Goal: Task Accomplishment & Management: Complete application form

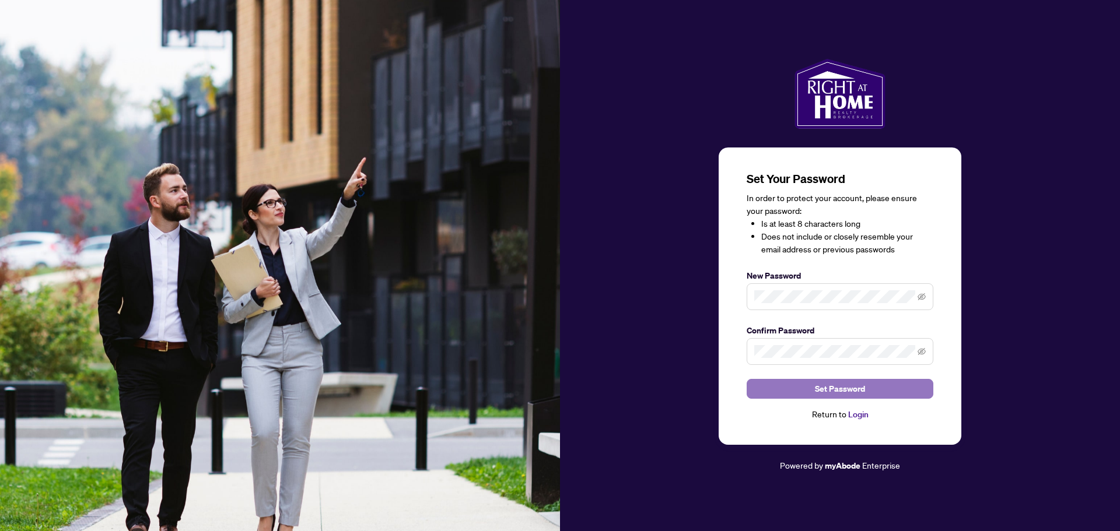
click at [814, 395] on button "Set Password" at bounding box center [840, 389] width 187 height 20
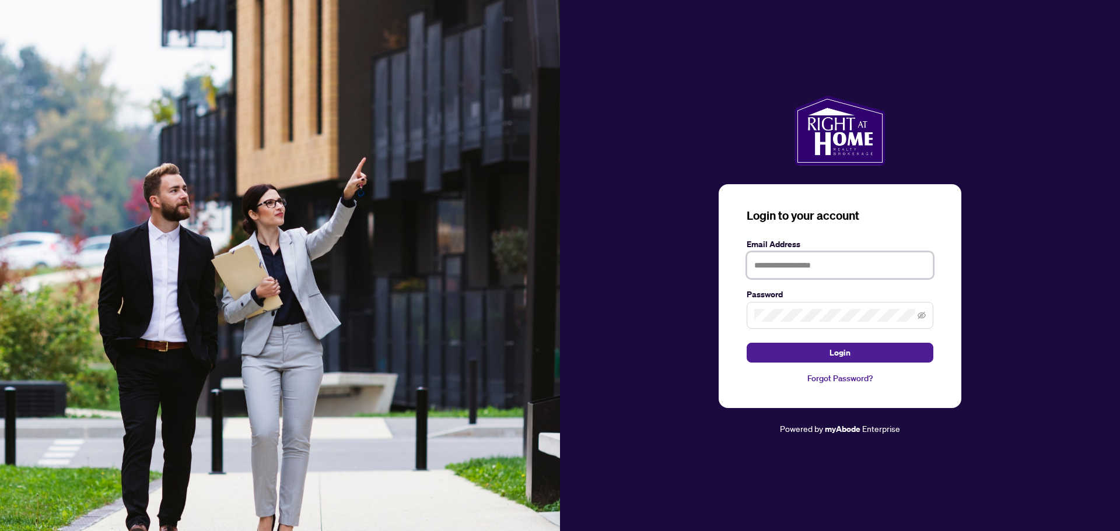
click at [783, 269] on input "text" at bounding box center [840, 265] width 187 height 27
type input "**********"
click at [827, 352] on button "Login" at bounding box center [840, 353] width 187 height 20
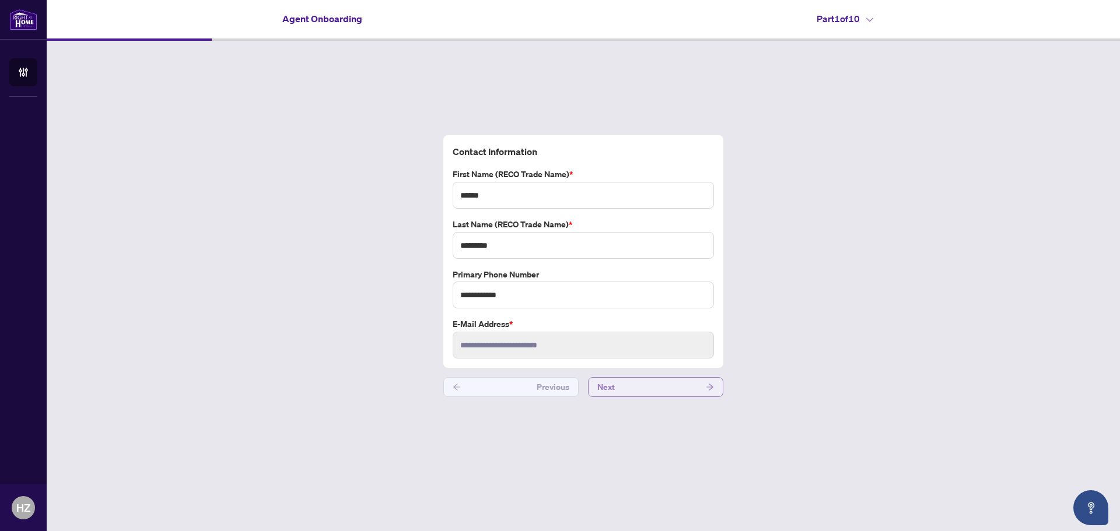
click at [642, 387] on button "Next" at bounding box center [655, 387] width 135 height 20
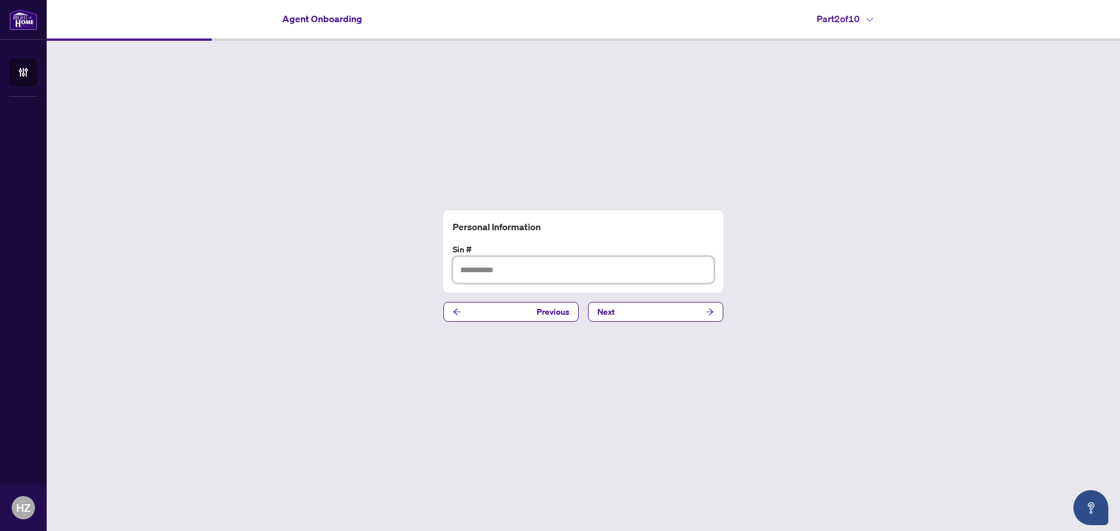
click at [477, 271] on input "text" at bounding box center [583, 270] width 261 height 27
type input "*********"
click at [639, 316] on button "Next" at bounding box center [655, 312] width 135 height 20
click at [498, 271] on input "text" at bounding box center [583, 270] width 261 height 27
type input "*********"
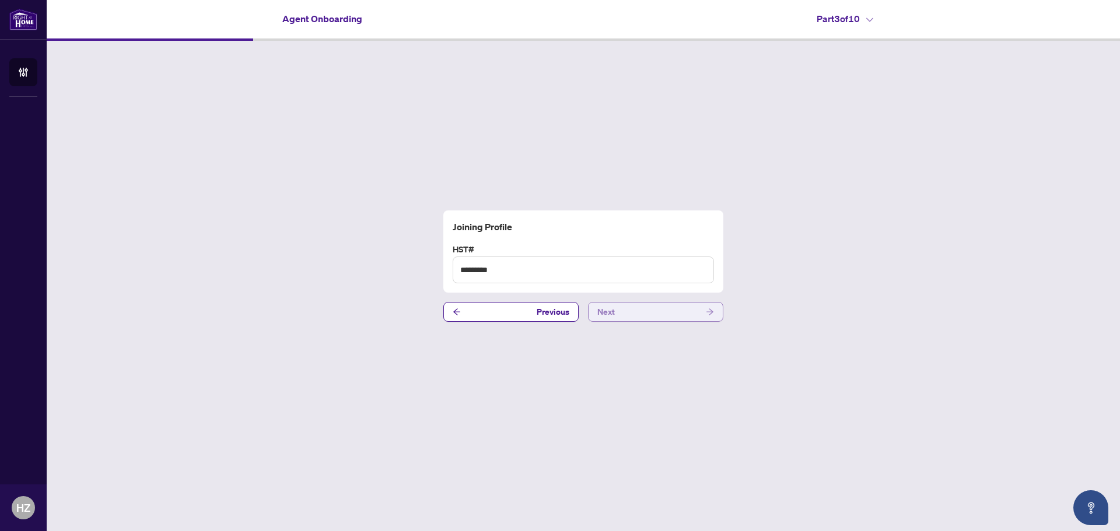
click at [649, 310] on button "Next" at bounding box center [655, 312] width 135 height 20
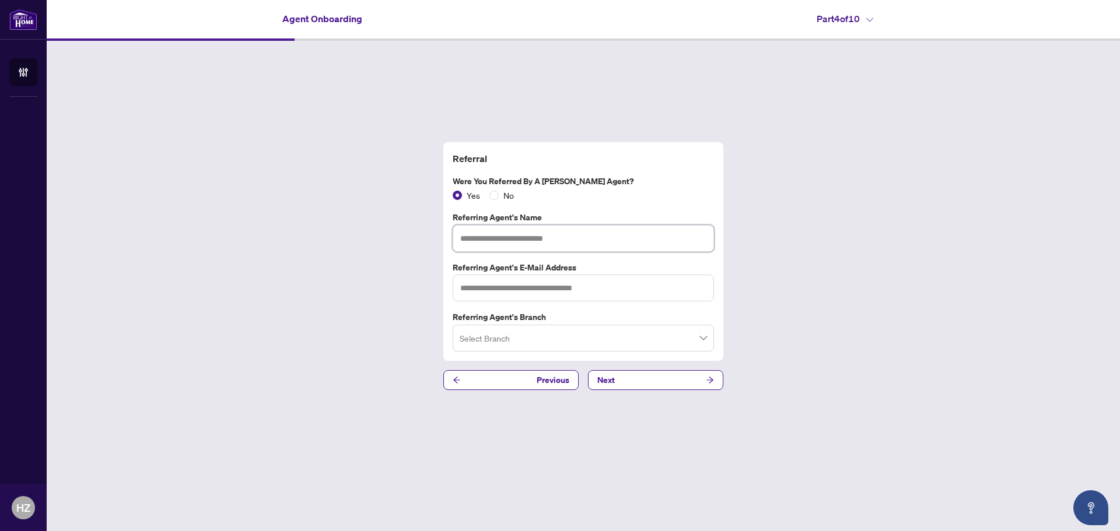
click at [485, 239] on input "text" at bounding box center [583, 238] width 261 height 27
type input "**********"
click at [484, 290] on input "text" at bounding box center [583, 288] width 261 height 27
type input "**********"
click at [578, 341] on input "search" at bounding box center [578, 340] width 237 height 26
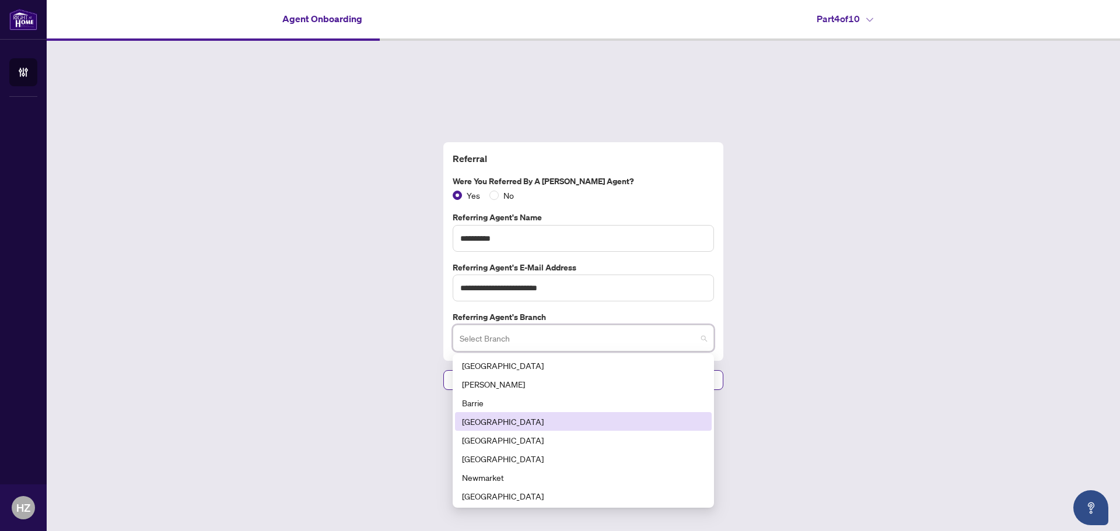
click at [475, 426] on div "[GEOGRAPHIC_DATA]" at bounding box center [583, 421] width 243 height 13
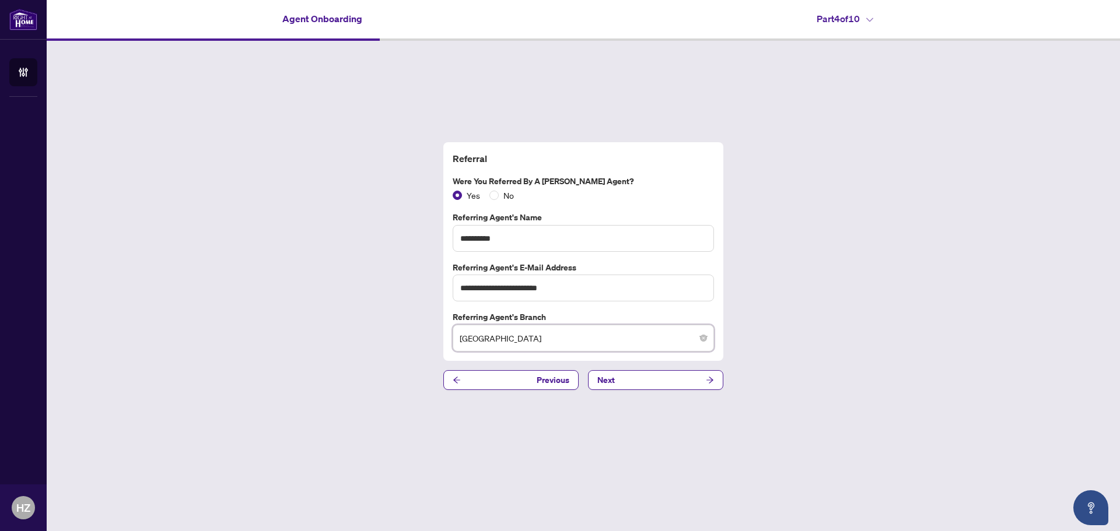
click at [783, 428] on div "**********" at bounding box center [583, 266] width 1073 height 451
click at [671, 333] on span "[GEOGRAPHIC_DATA]" at bounding box center [583, 338] width 247 height 22
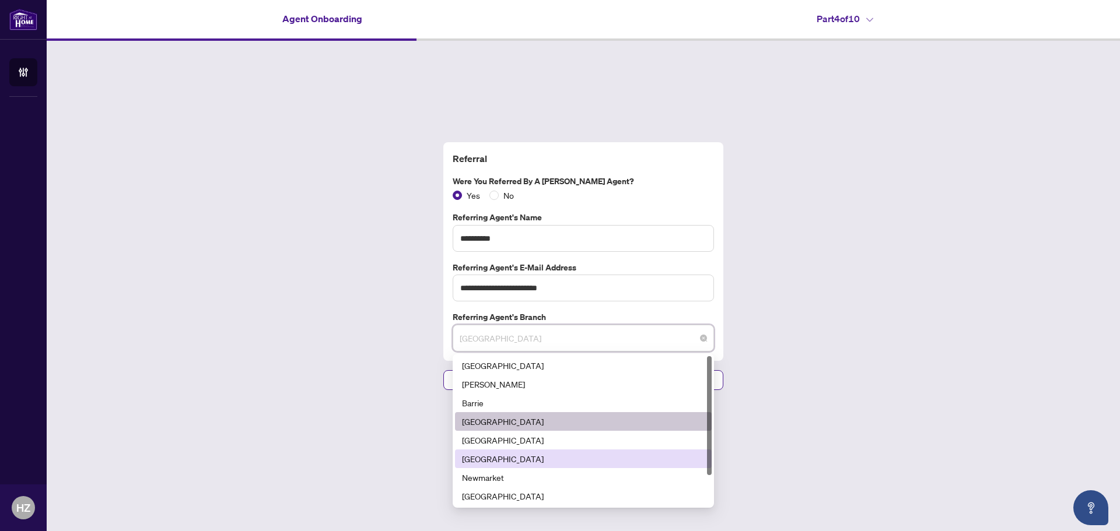
click at [523, 463] on div "[GEOGRAPHIC_DATA]" at bounding box center [583, 459] width 243 height 13
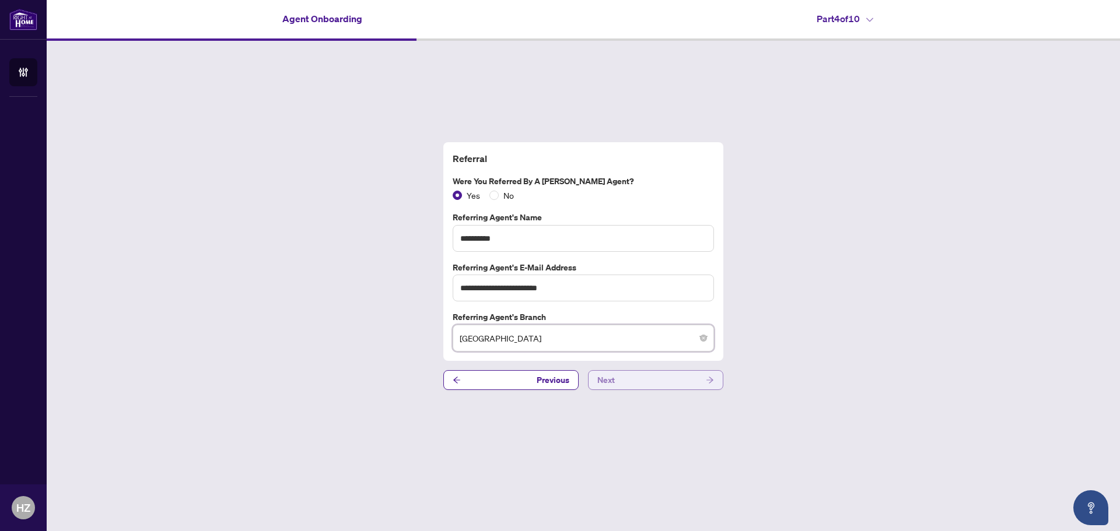
click at [660, 383] on button "Next" at bounding box center [655, 380] width 135 height 20
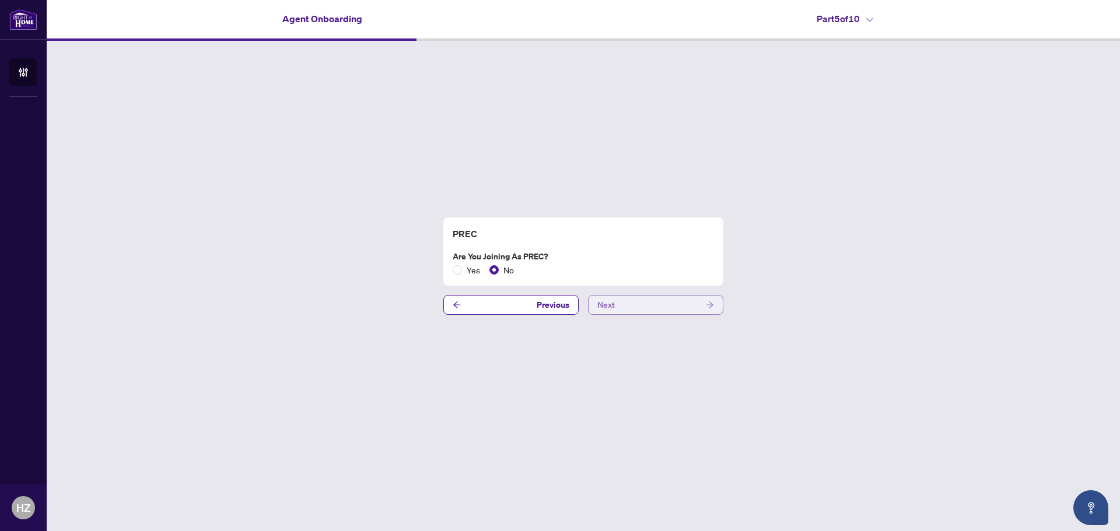
click at [659, 306] on button "Next" at bounding box center [655, 305] width 135 height 20
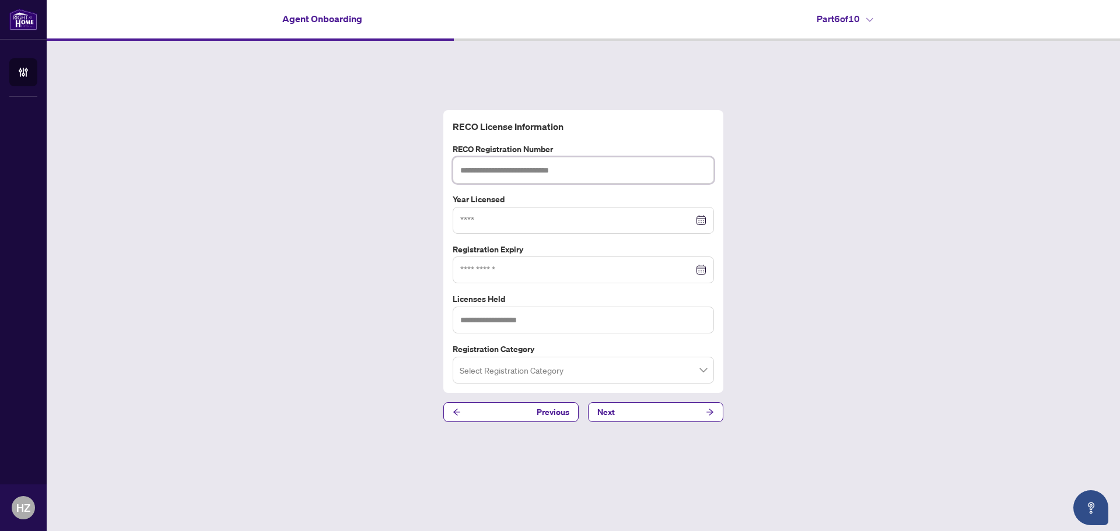
click at [531, 177] on input "text" at bounding box center [583, 170] width 261 height 27
click at [510, 170] on input "text" at bounding box center [583, 170] width 261 height 27
paste input "*******"
type input "*******"
click at [534, 217] on input at bounding box center [576, 220] width 233 height 13
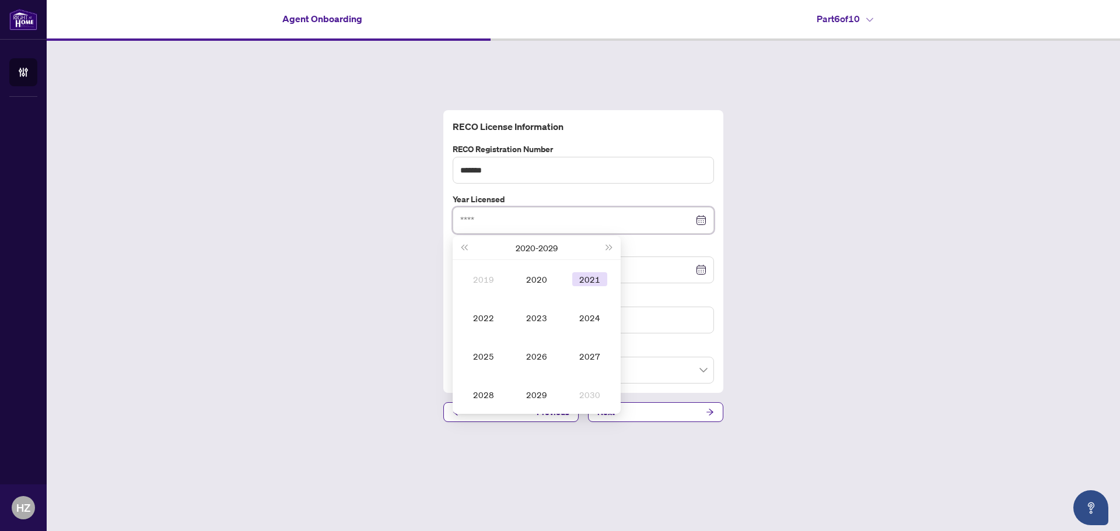
type input "****"
click at [585, 278] on div "2021" at bounding box center [589, 279] width 35 height 14
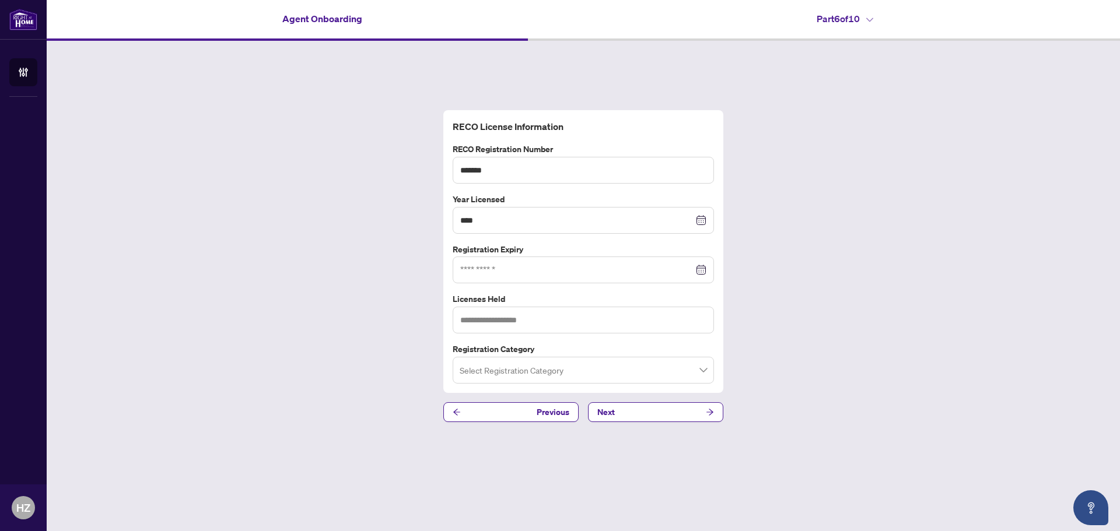
click at [702, 268] on div at bounding box center [583, 270] width 246 height 13
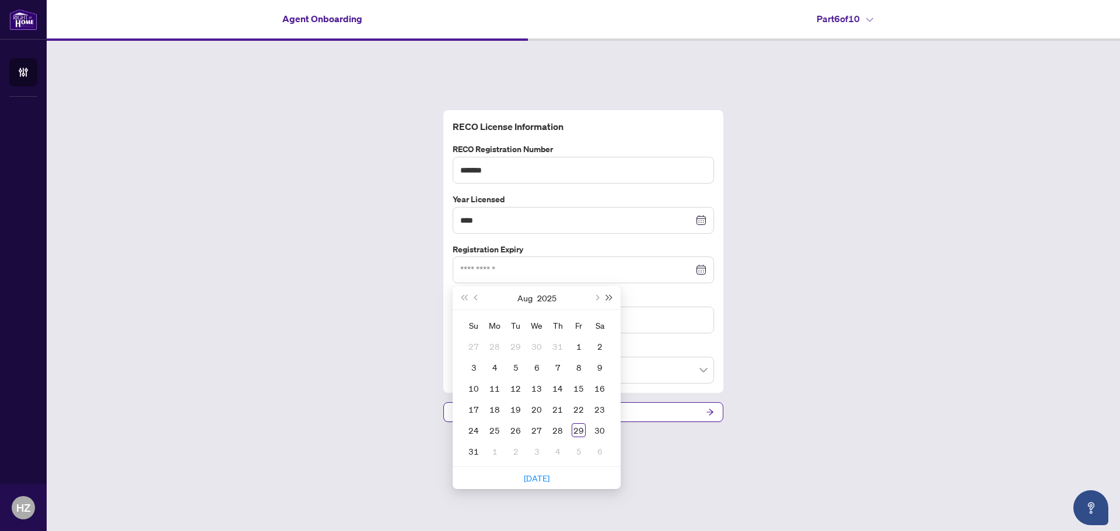
click at [608, 297] on span "Next year (Control + right)" at bounding box center [610, 298] width 6 height 6
click at [475, 302] on button "Previous month (PageUp)" at bounding box center [476, 297] width 13 height 23
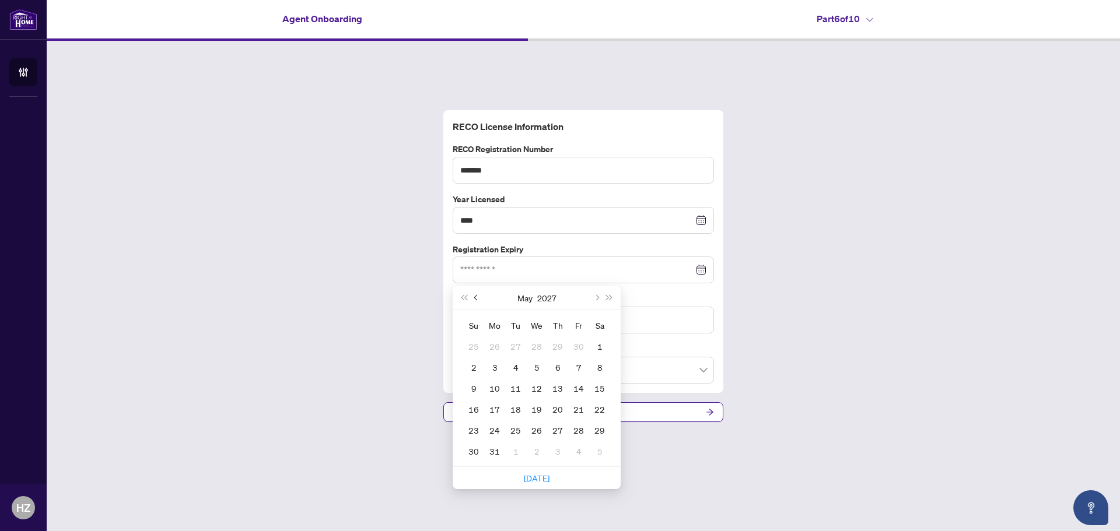
click at [475, 302] on button "Previous month (PageUp)" at bounding box center [476, 297] width 13 height 23
type input "**********"
click at [478, 297] on span "Previous month (PageUp)" at bounding box center [477, 298] width 6 height 6
type input "**********"
click at [574, 408] on div "26" at bounding box center [579, 409] width 14 height 14
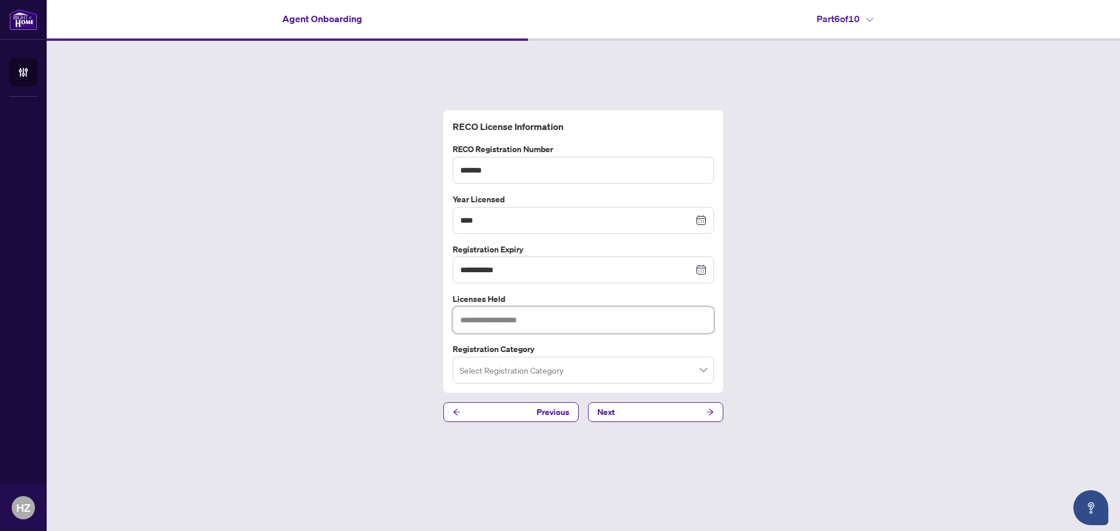
click at [544, 323] on input "text" at bounding box center [583, 320] width 261 height 27
click at [653, 368] on input "search" at bounding box center [578, 372] width 237 height 26
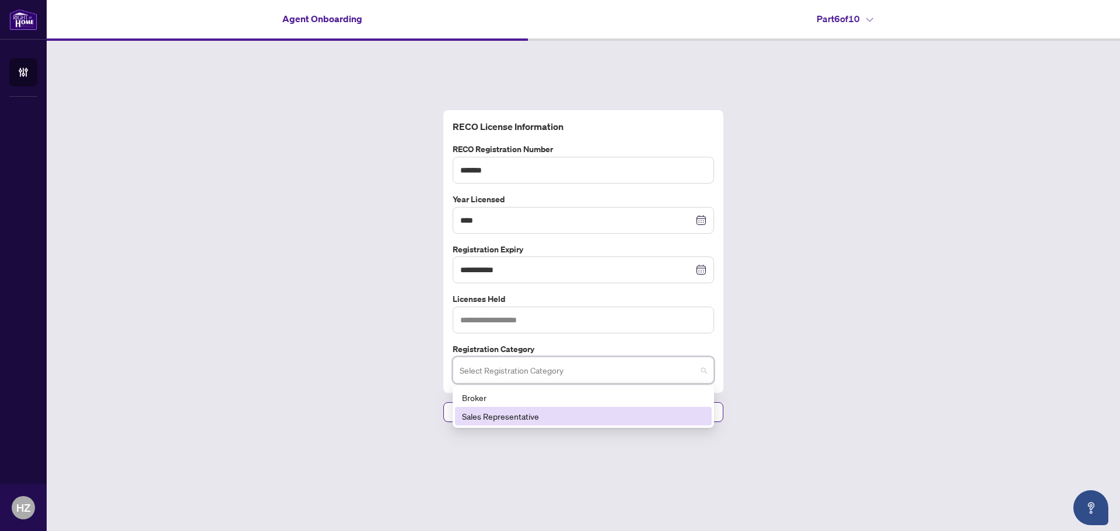
click at [516, 416] on div "Sales Representative" at bounding box center [583, 416] width 243 height 13
click at [647, 409] on button "Next" at bounding box center [655, 412] width 135 height 20
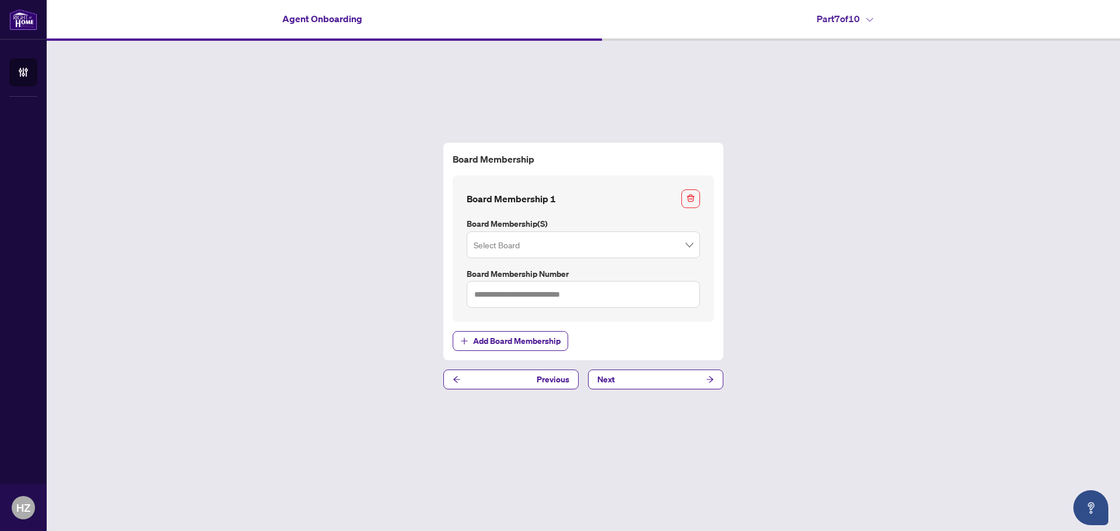
click at [637, 241] on input "search" at bounding box center [578, 247] width 209 height 26
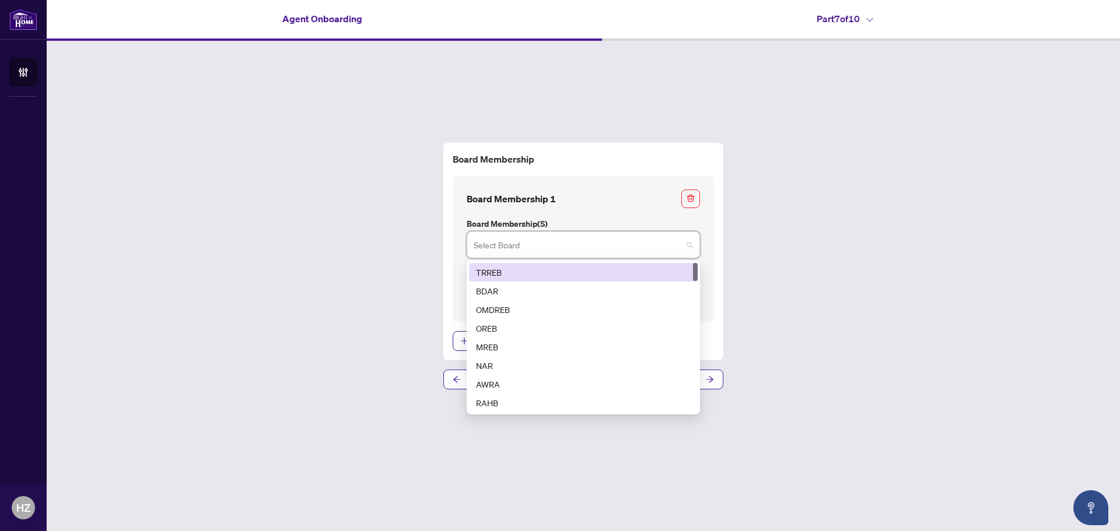
click at [487, 274] on div "TRREB" at bounding box center [583, 272] width 215 height 13
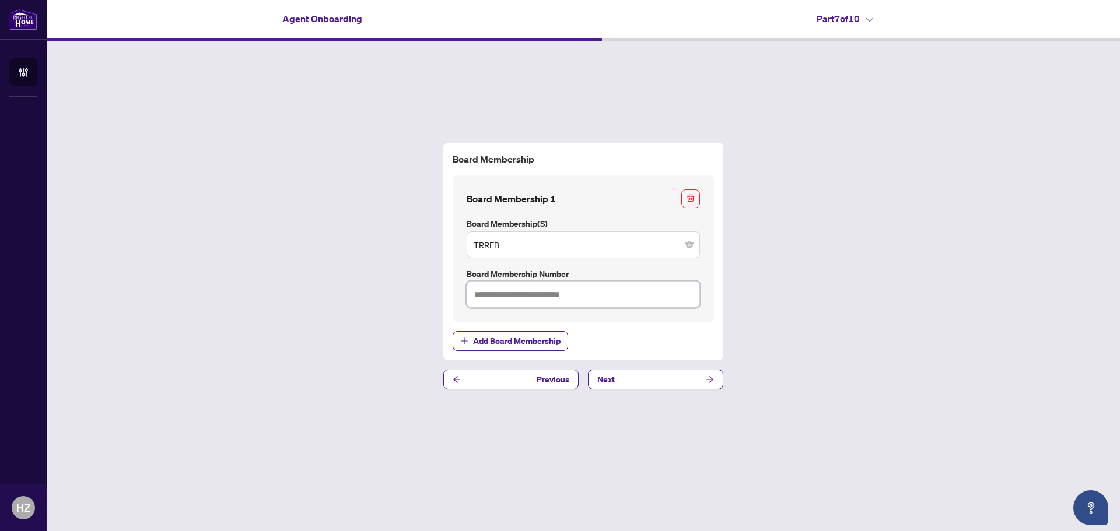
click at [562, 301] on input "text" at bounding box center [583, 294] width 233 height 27
type input "*******"
click at [642, 378] on button "Next" at bounding box center [655, 380] width 135 height 20
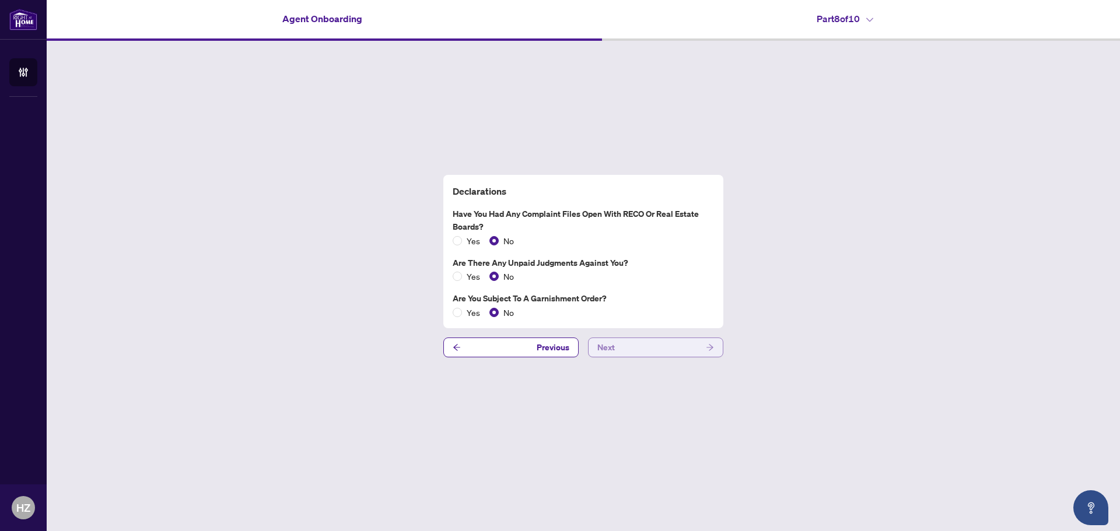
click at [645, 348] on button "Next" at bounding box center [655, 348] width 135 height 20
click at [661, 343] on button "Next" at bounding box center [655, 348] width 135 height 20
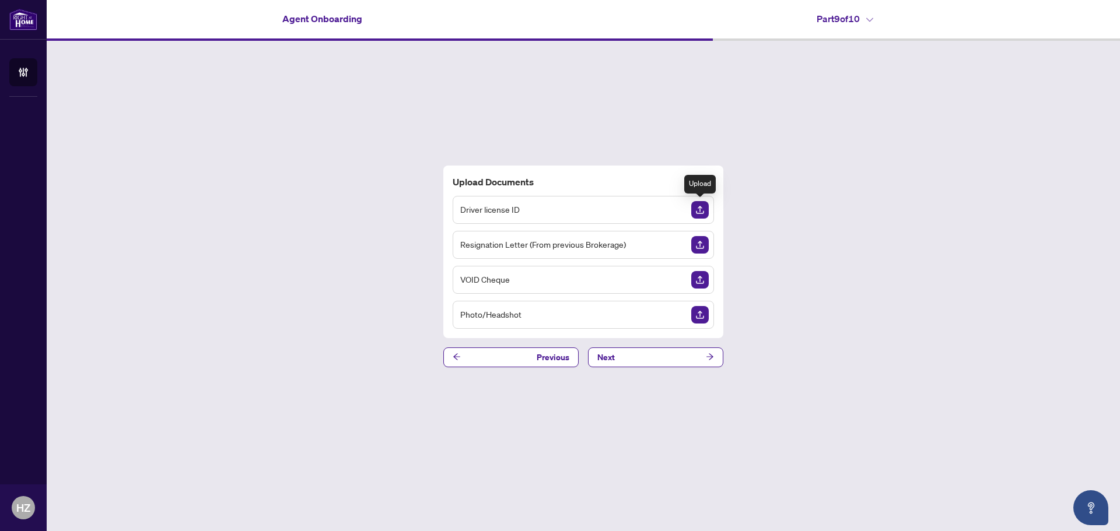
click at [701, 208] on img "Upload Document" at bounding box center [699, 209] width 17 height 17
click at [696, 241] on img "Upload Document" at bounding box center [699, 244] width 17 height 17
click at [703, 279] on img "Upload Document" at bounding box center [699, 279] width 17 height 17
click at [701, 278] on img "Upload Document" at bounding box center [699, 279] width 17 height 17
click at [702, 314] on img "Upload Document" at bounding box center [699, 314] width 17 height 17
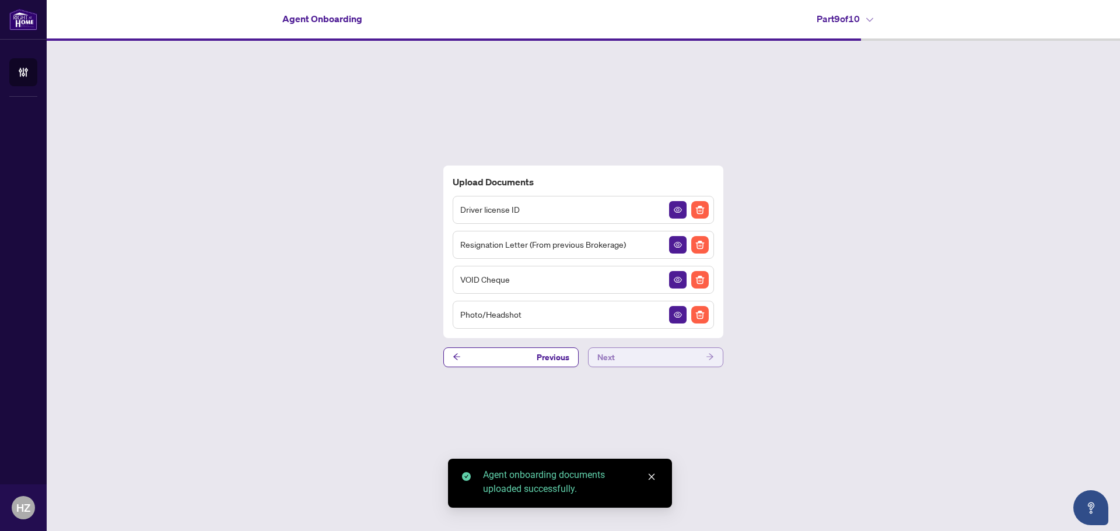
click at [647, 358] on button "Next" at bounding box center [655, 358] width 135 height 20
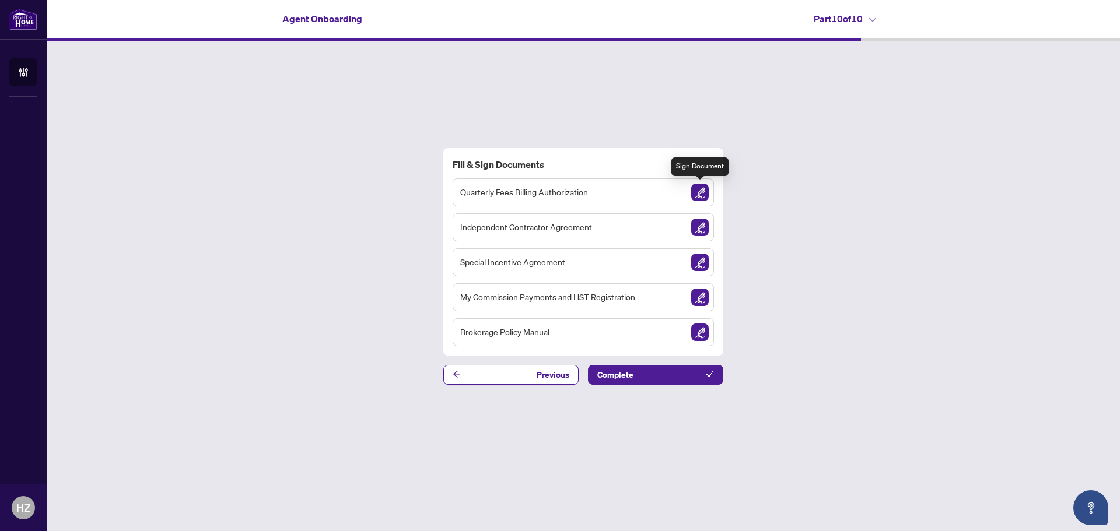
click at [700, 188] on img "Sign Document" at bounding box center [699, 192] width 17 height 17
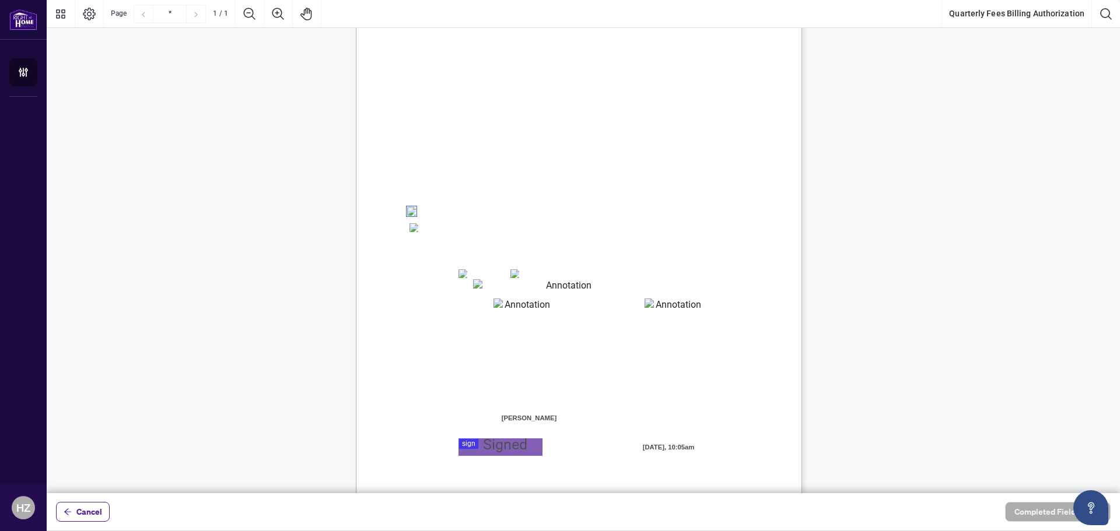
scroll to position [117, 0]
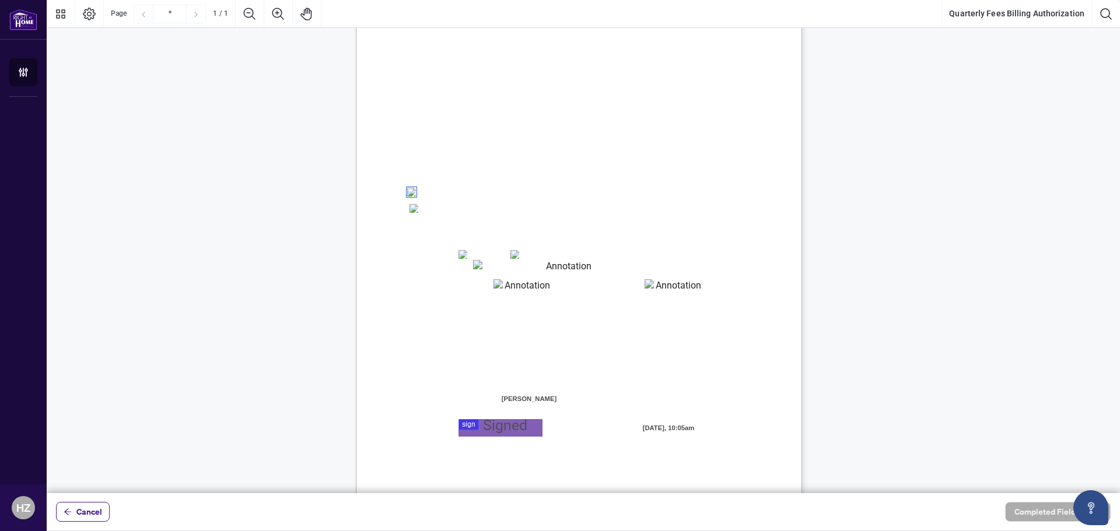
click at [475, 423] on div at bounding box center [583, 246] width 1073 height 493
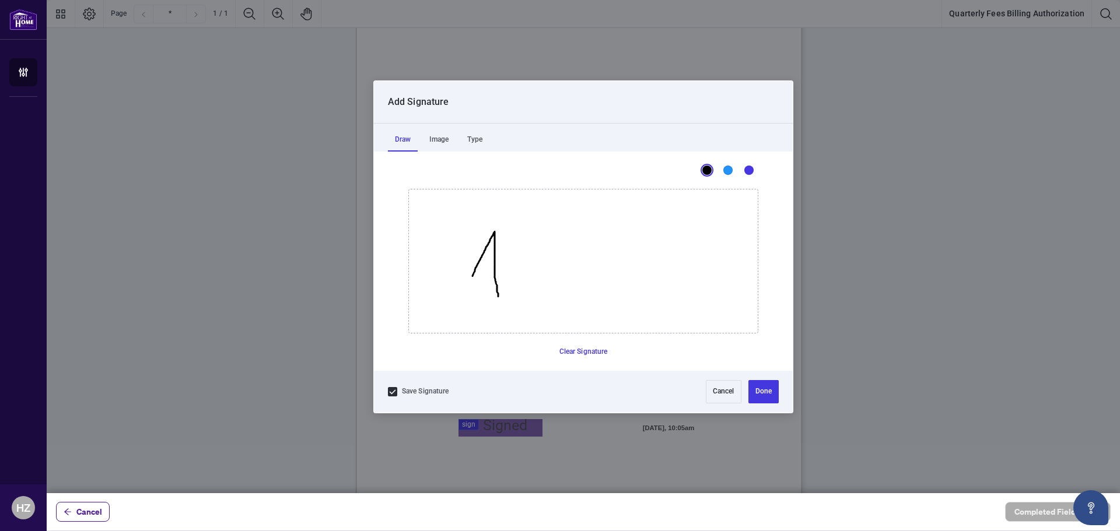
drag, startPoint x: 472, startPoint y: 276, endPoint x: 498, endPoint y: 296, distance: 32.8
click at [498, 296] on icon "Drawing canvas" at bounding box center [583, 261] width 349 height 143
drag, startPoint x: 509, startPoint y: 236, endPoint x: 513, endPoint y: 288, distance: 52.7
click at [513, 288] on icon "Drawing canvas" at bounding box center [583, 261] width 349 height 143
drag, startPoint x: 474, startPoint y: 284, endPoint x: 608, endPoint y: 254, distance: 137.0
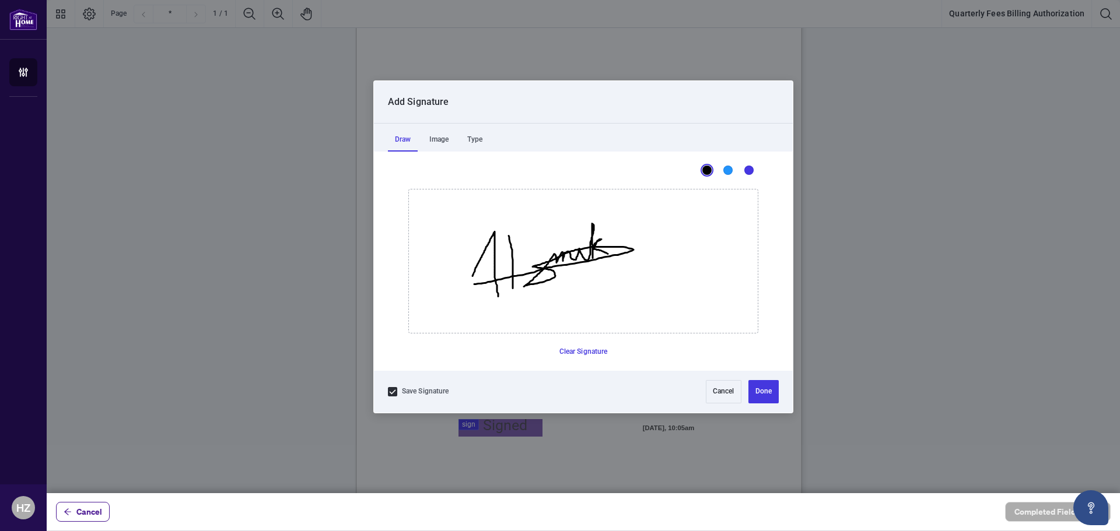
click at [608, 254] on icon "Drawing canvas" at bounding box center [583, 261] width 349 height 143
click at [580, 241] on icon "Drawing canvas" at bounding box center [583, 261] width 349 height 143
click at [759, 392] on button "Done" at bounding box center [763, 391] width 30 height 23
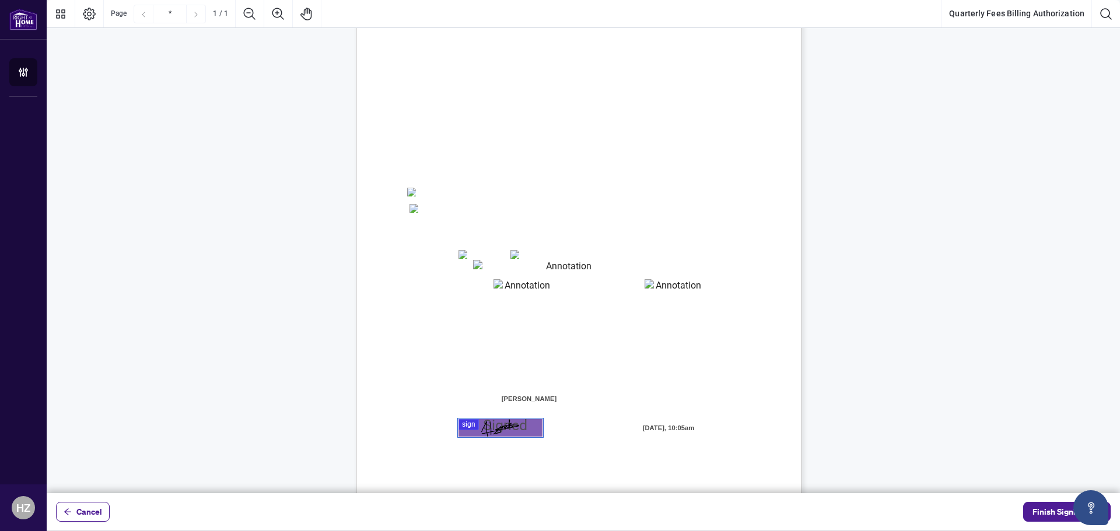
scroll to position [135, 0]
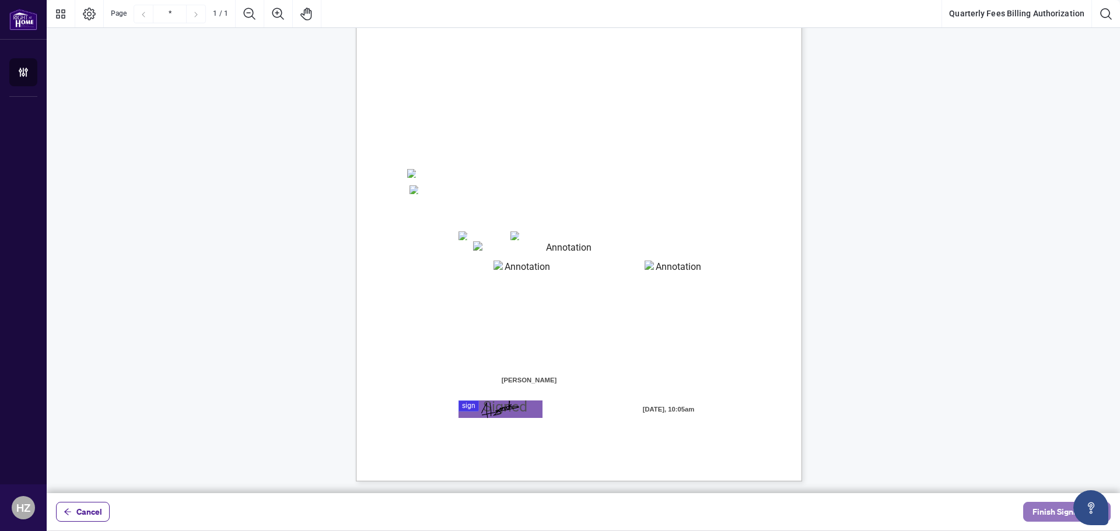
click at [1039, 513] on span "Finish Signing" at bounding box center [1058, 512] width 52 height 19
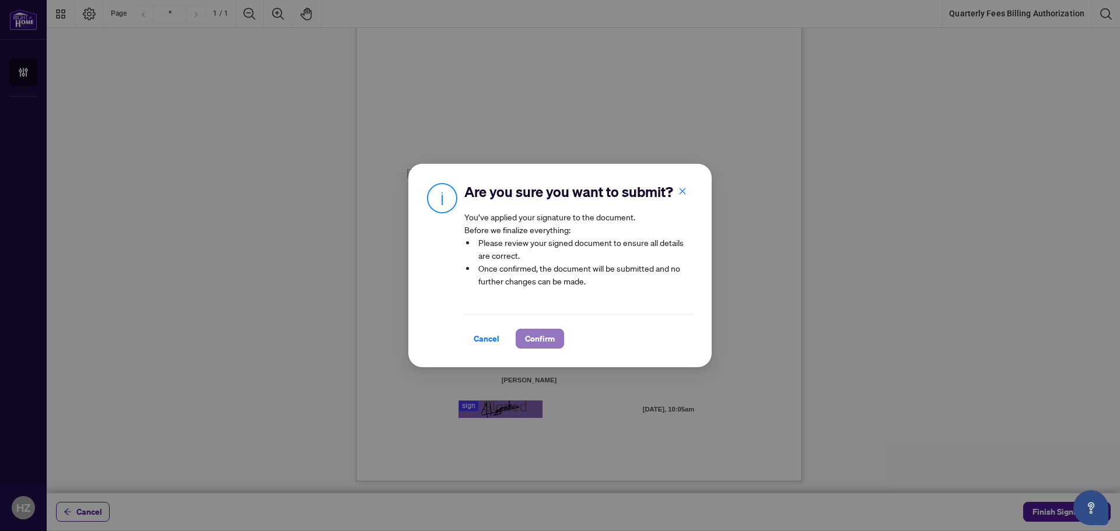
click at [541, 344] on span "Confirm" at bounding box center [540, 339] width 30 height 19
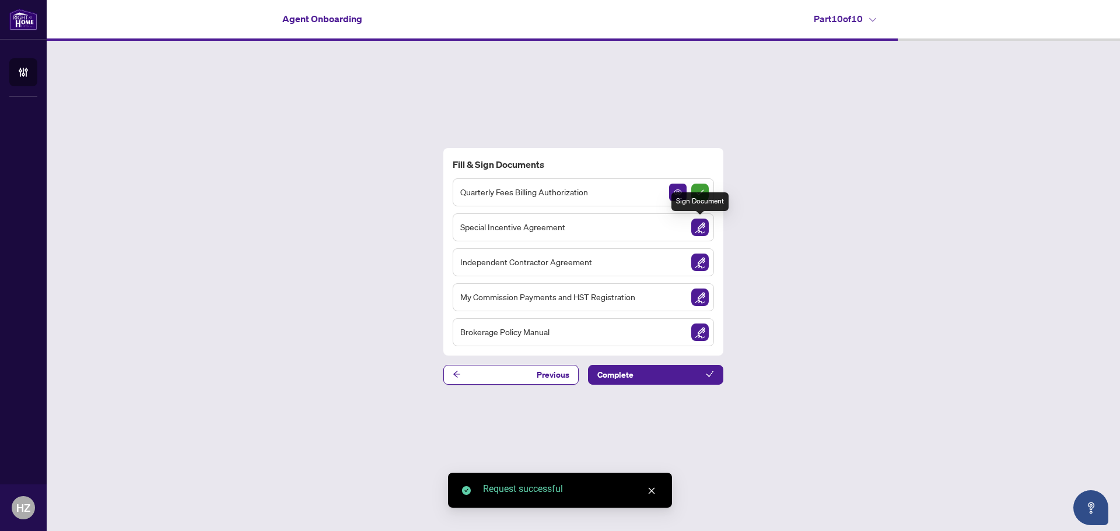
click at [707, 225] on img "Sign Document" at bounding box center [699, 227] width 17 height 17
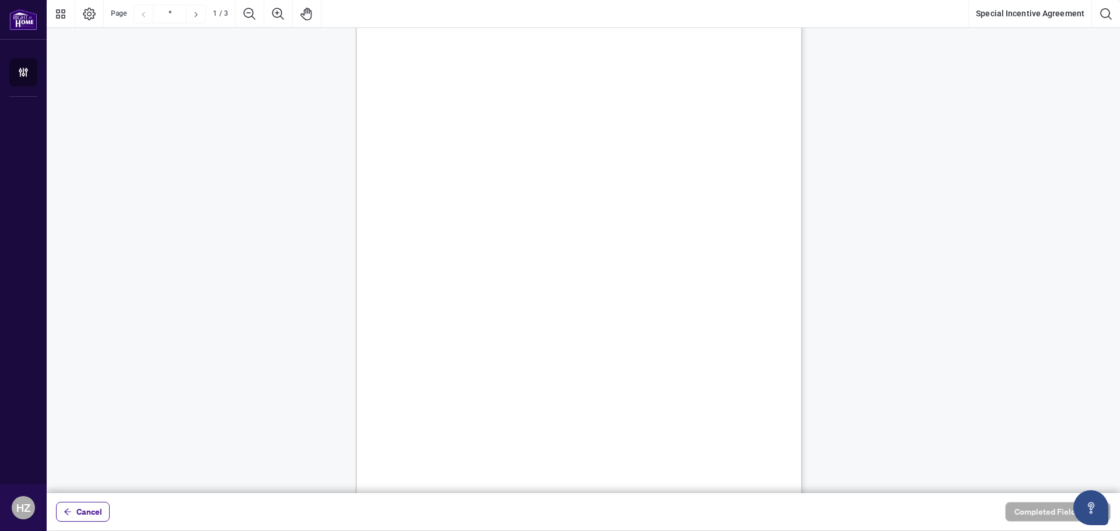
scroll to position [117, 0]
drag, startPoint x: 423, startPoint y: 252, endPoint x: 604, endPoint y: 268, distance: 181.0
click at [673, 275] on span "other obligations to the Brokerage, and is not subject to any disciplinary acti…" at bounding box center [563, 274] width 337 height 9
drag, startPoint x: 454, startPoint y: 267, endPoint x: 565, endPoint y: 289, distance: 113.0
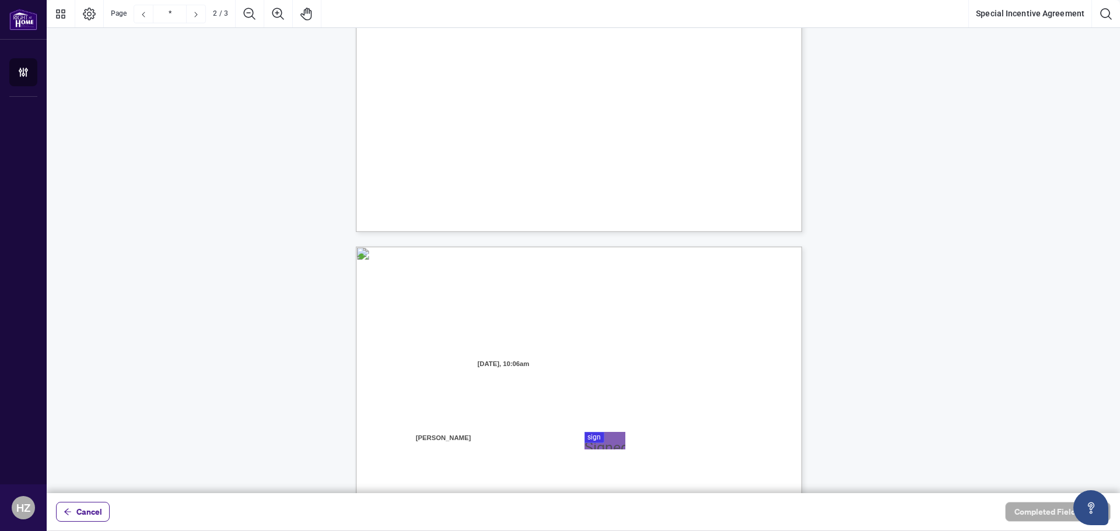
type input "*"
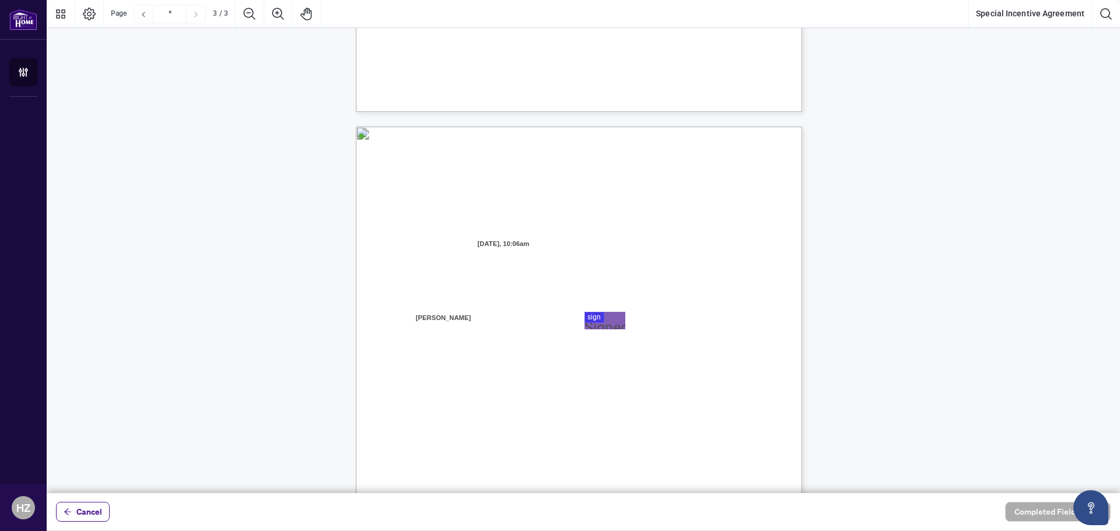
scroll to position [1108, 0]
click at [604, 306] on div at bounding box center [583, 246] width 1073 height 493
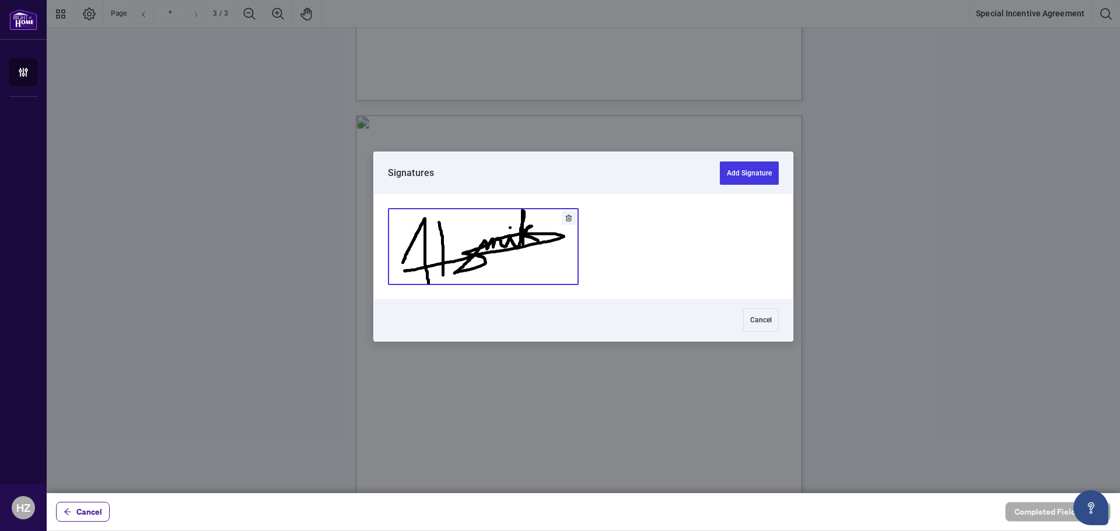
click at [505, 264] on button "Add Signature" at bounding box center [483, 247] width 190 height 76
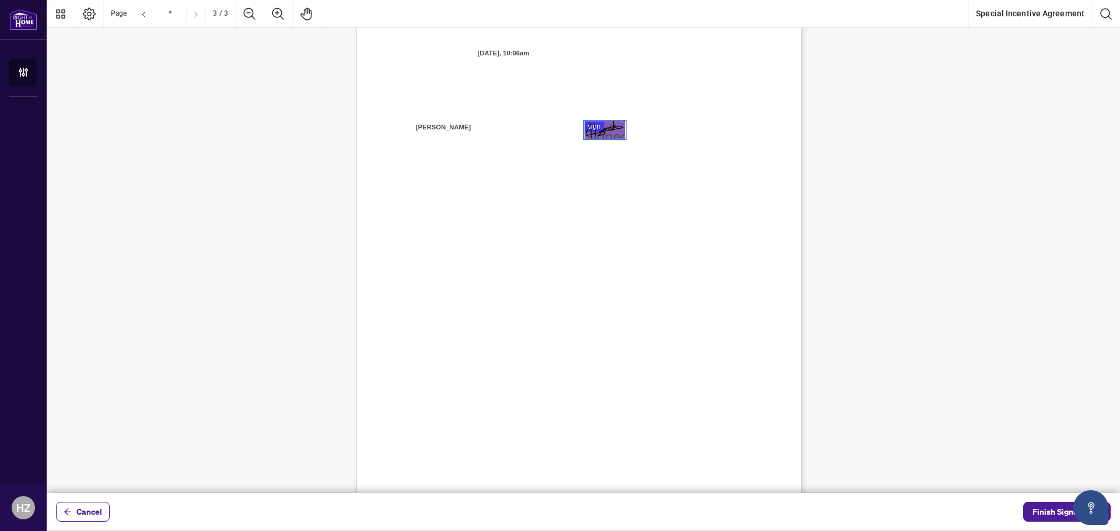
scroll to position [1319, 0]
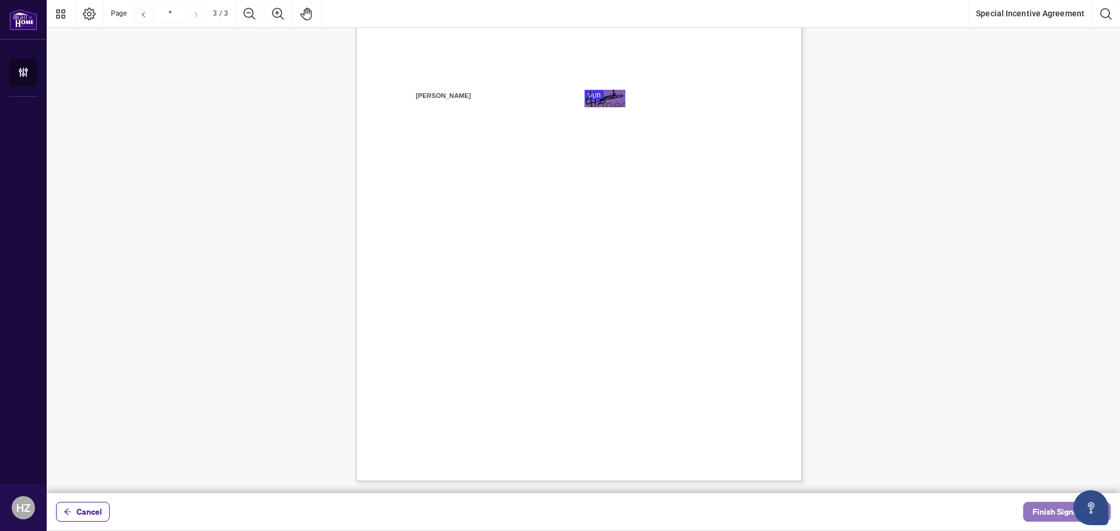
click at [1041, 511] on span "Finish Signing" at bounding box center [1058, 512] width 52 height 19
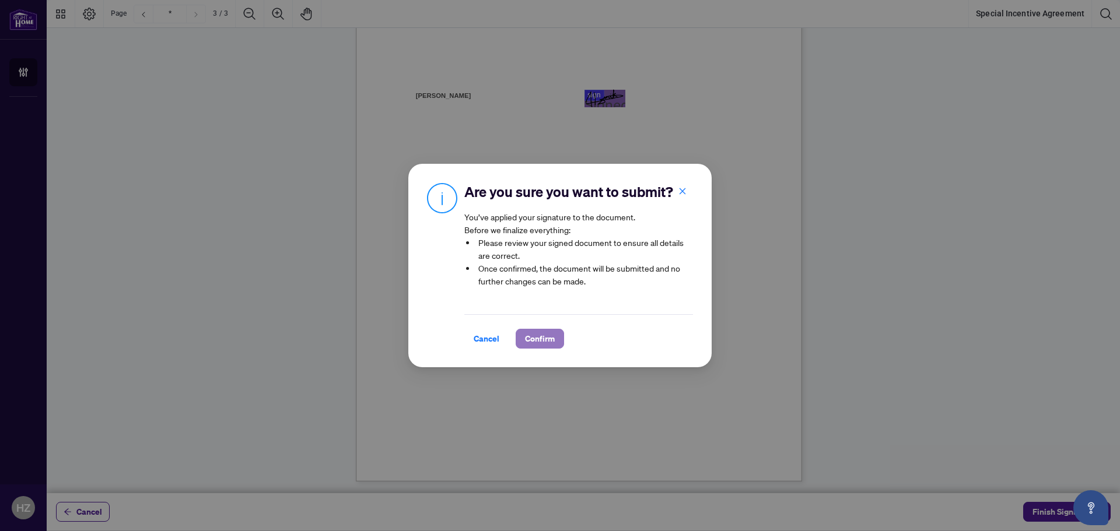
click at [548, 341] on span "Confirm" at bounding box center [540, 339] width 30 height 19
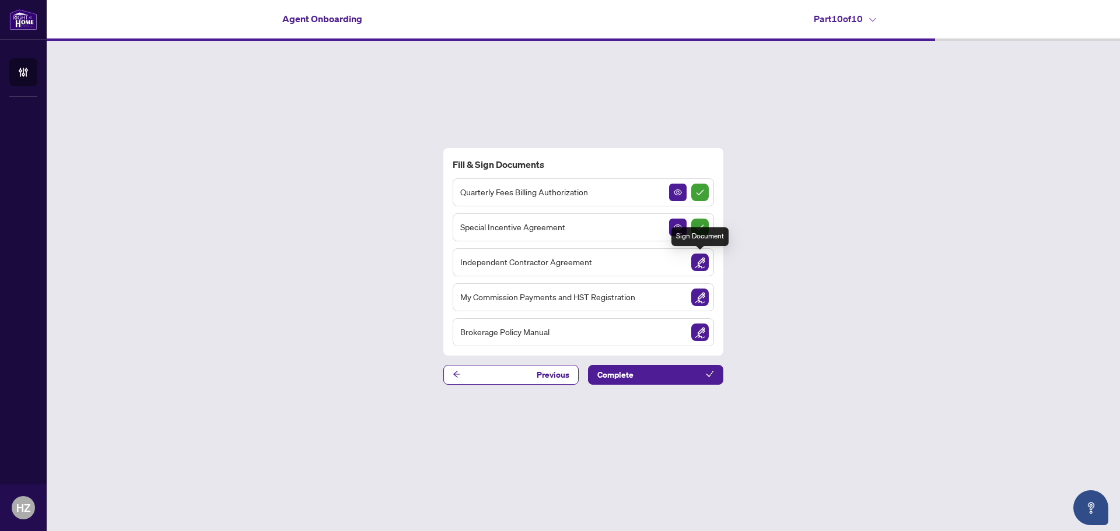
click at [702, 264] on img "Sign Document" at bounding box center [699, 262] width 17 height 17
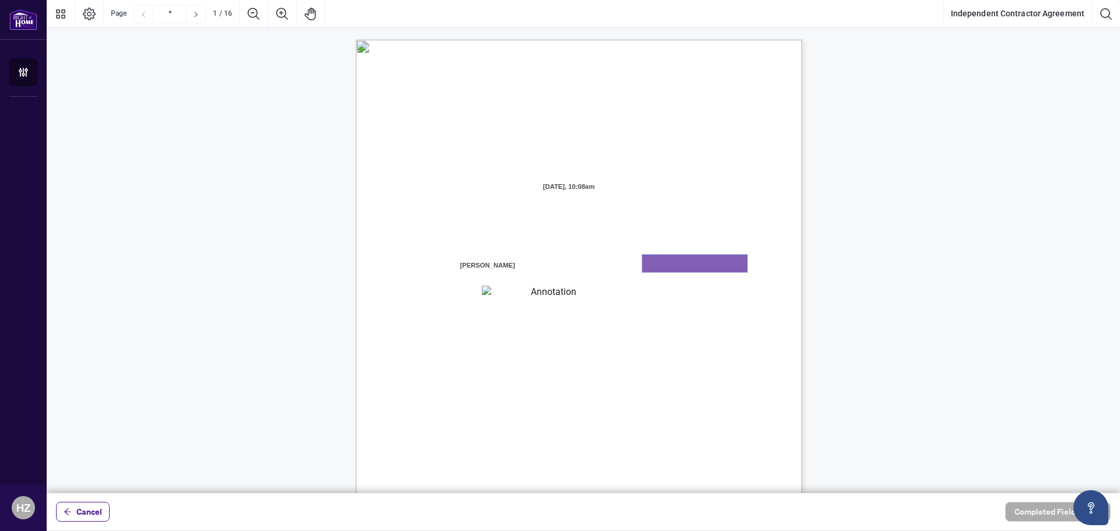
click at [677, 264] on textarea "01K2N7ZVXADQDZS13CP82GTG0Z" at bounding box center [694, 263] width 105 height 17
type textarea "********"
click at [541, 291] on textarea "**********" at bounding box center [549, 293] width 134 height 15
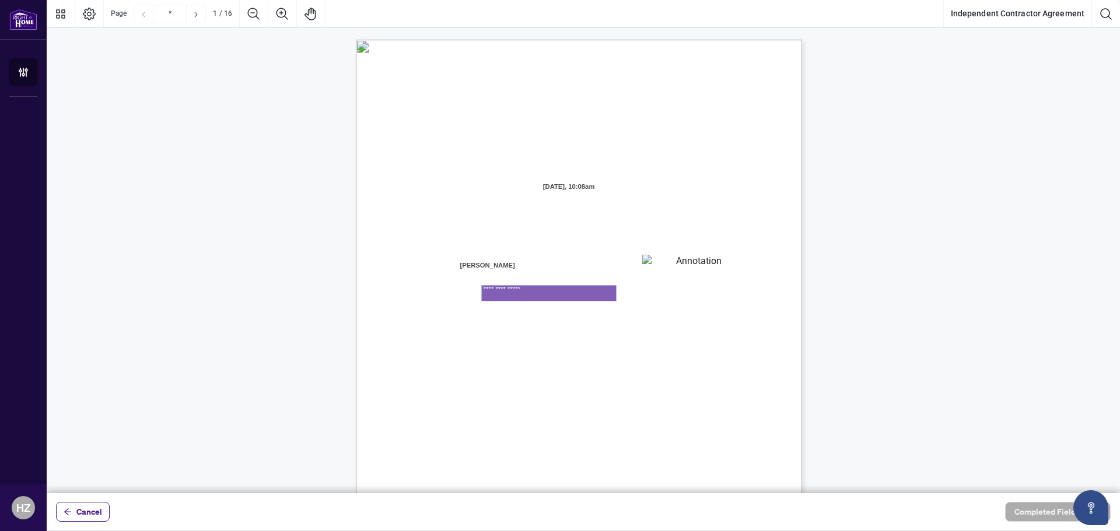
click at [521, 296] on textarea "**********" at bounding box center [549, 293] width 134 height 15
type textarea "**********"
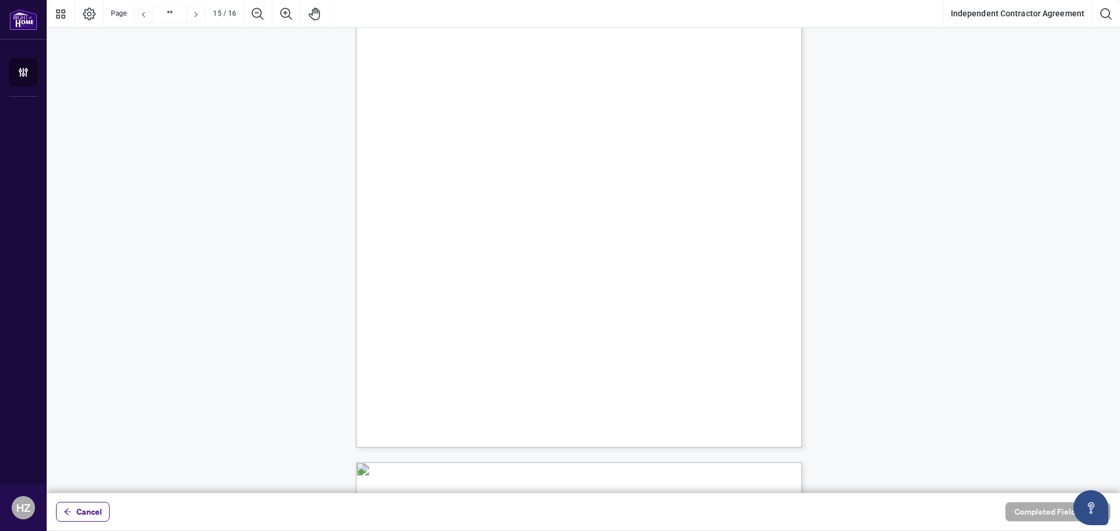
scroll to position [8808, 0]
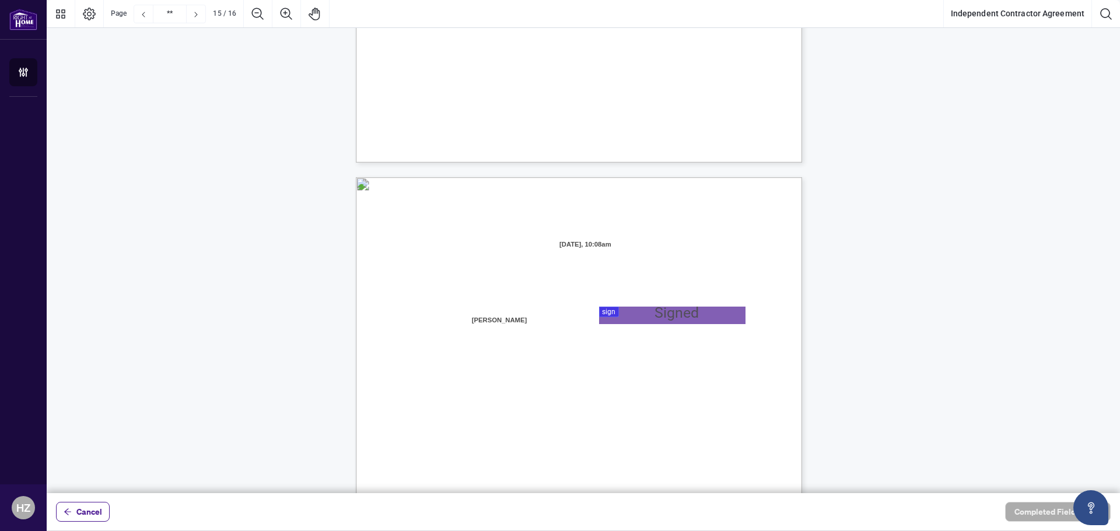
type input "**"
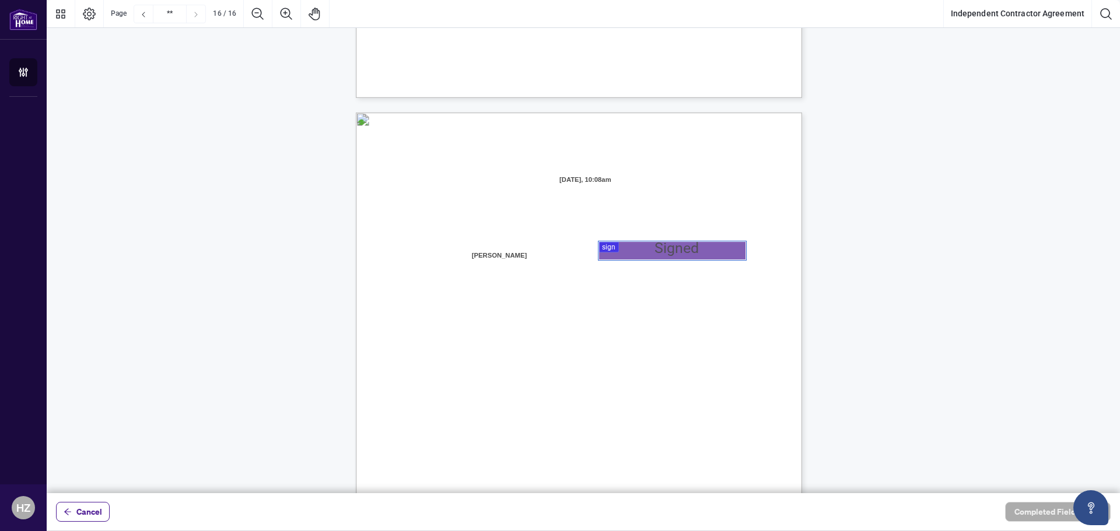
click at [618, 245] on div at bounding box center [583, 246] width 1073 height 493
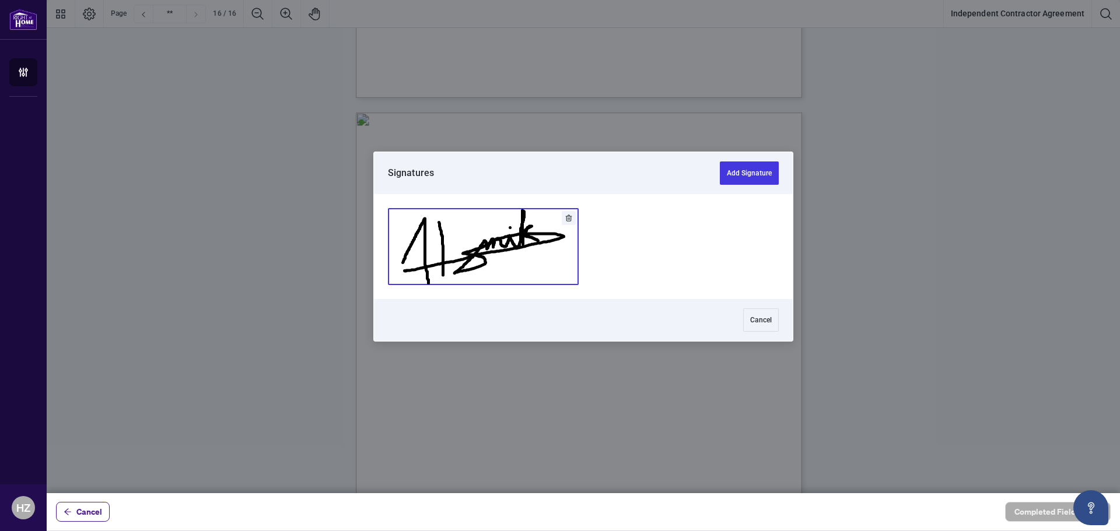
click at [516, 246] on button "Add Signature" at bounding box center [483, 247] width 190 height 76
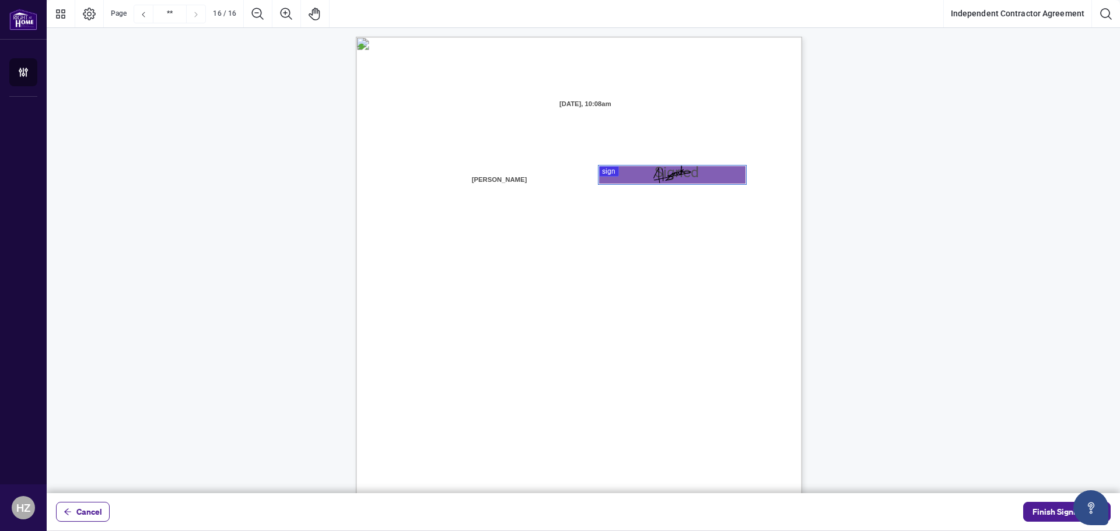
scroll to position [9016, 0]
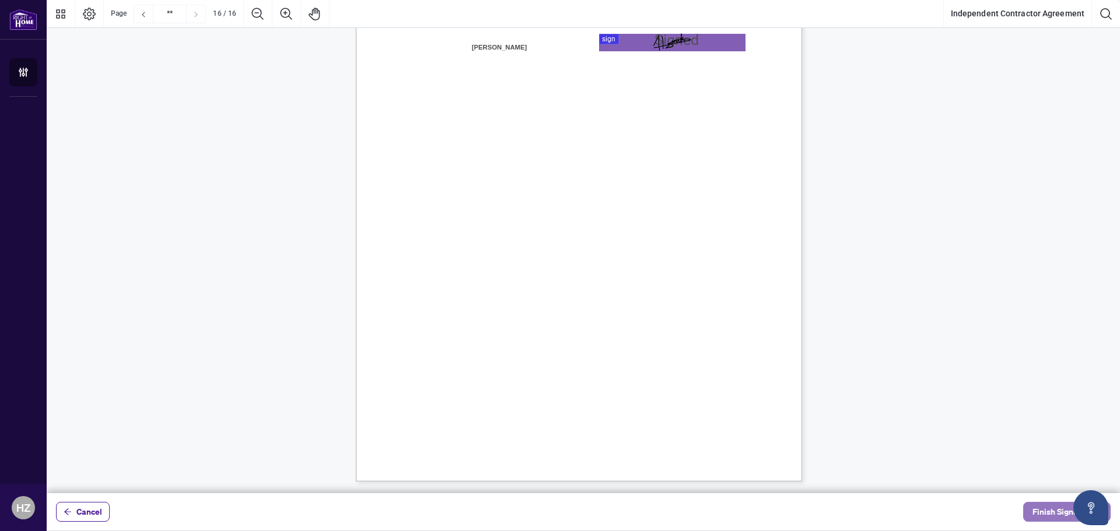
click at [1047, 509] on span "Finish Signing" at bounding box center [1058, 512] width 52 height 19
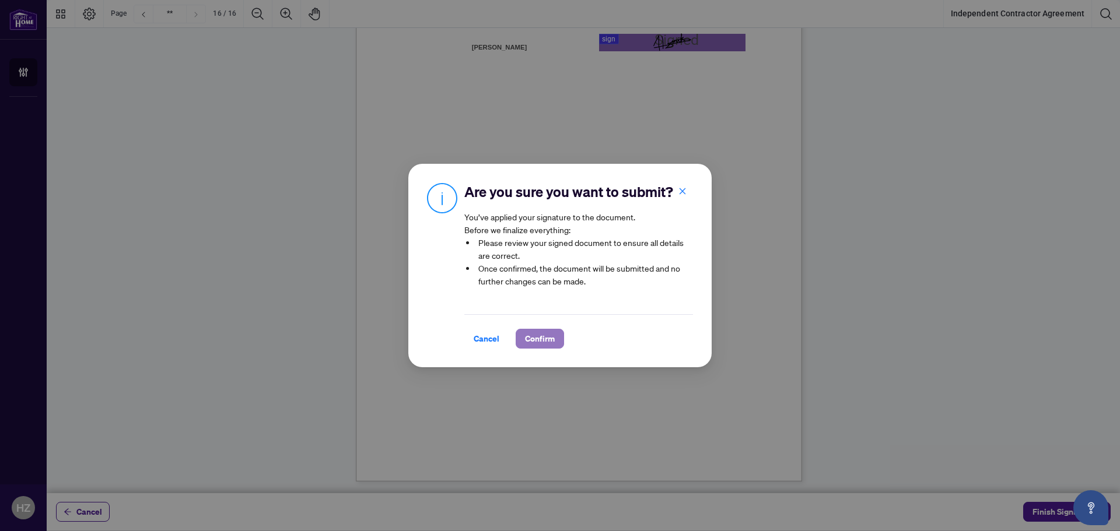
click at [546, 333] on span "Confirm" at bounding box center [540, 339] width 30 height 19
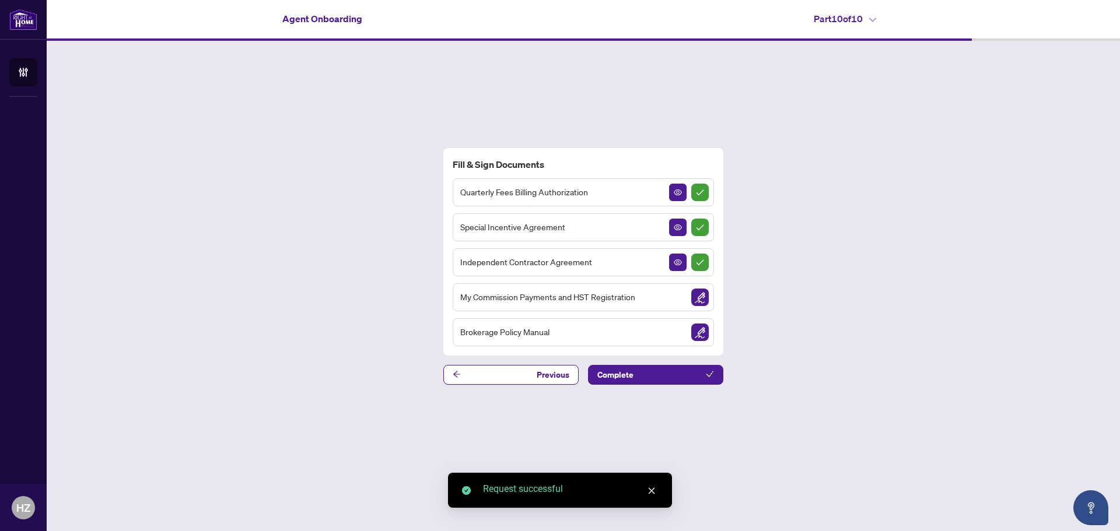
click at [694, 295] on img "Sign Document" at bounding box center [699, 297] width 17 height 17
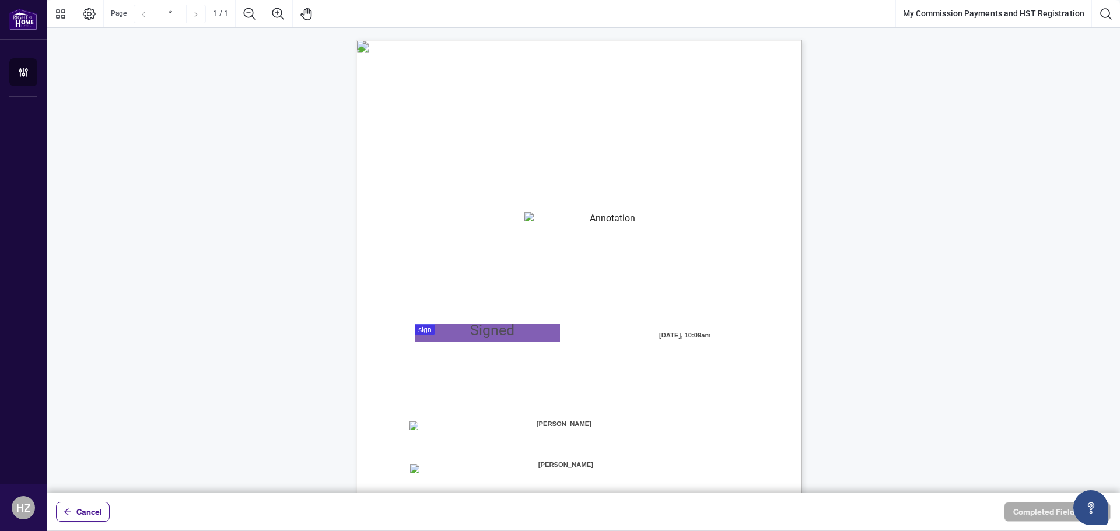
click at [567, 225] on textarea "01K2N82W0617PR3KA8X9DYAB9F" at bounding box center [607, 220] width 167 height 17
type textarea "*********"
click at [456, 332] on div at bounding box center [583, 246] width 1073 height 493
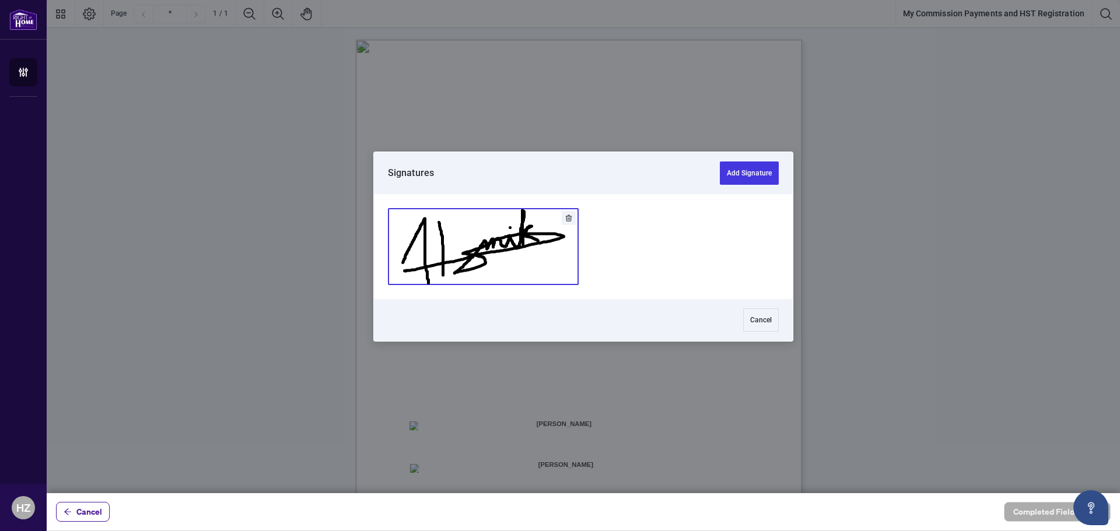
click at [486, 234] on button "Add Signature" at bounding box center [483, 247] width 190 height 76
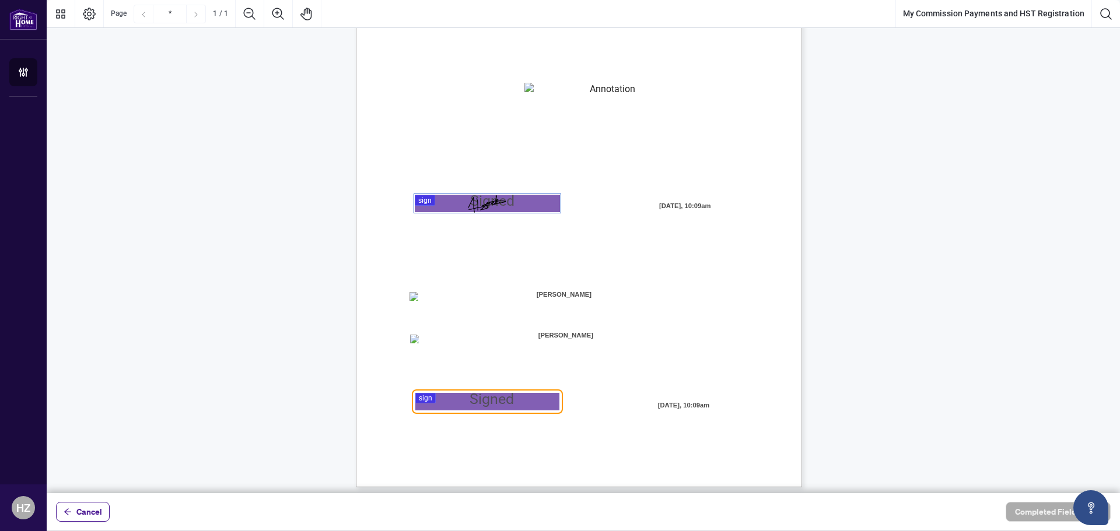
scroll to position [135, 0]
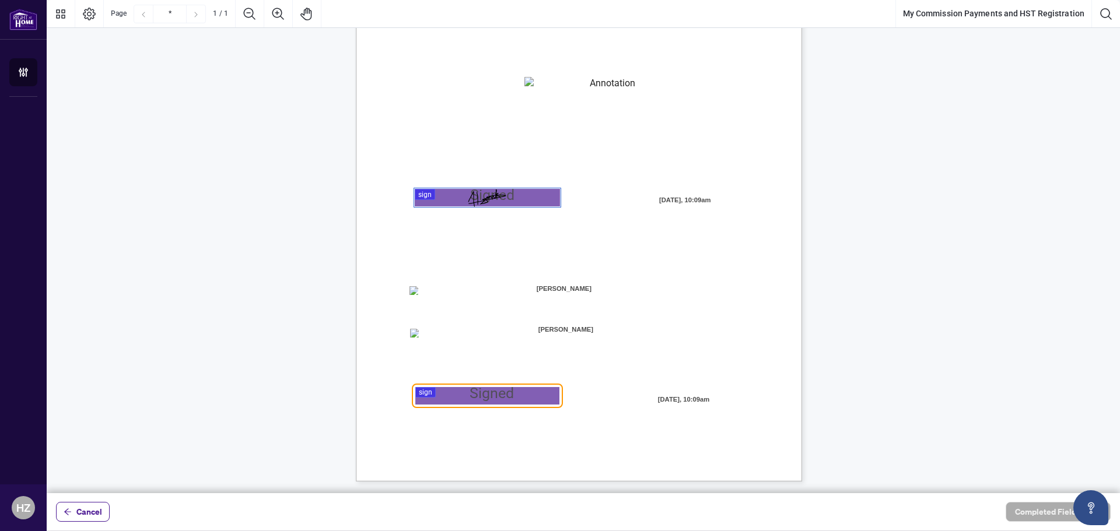
click at [445, 400] on div at bounding box center [583, 246] width 1073 height 493
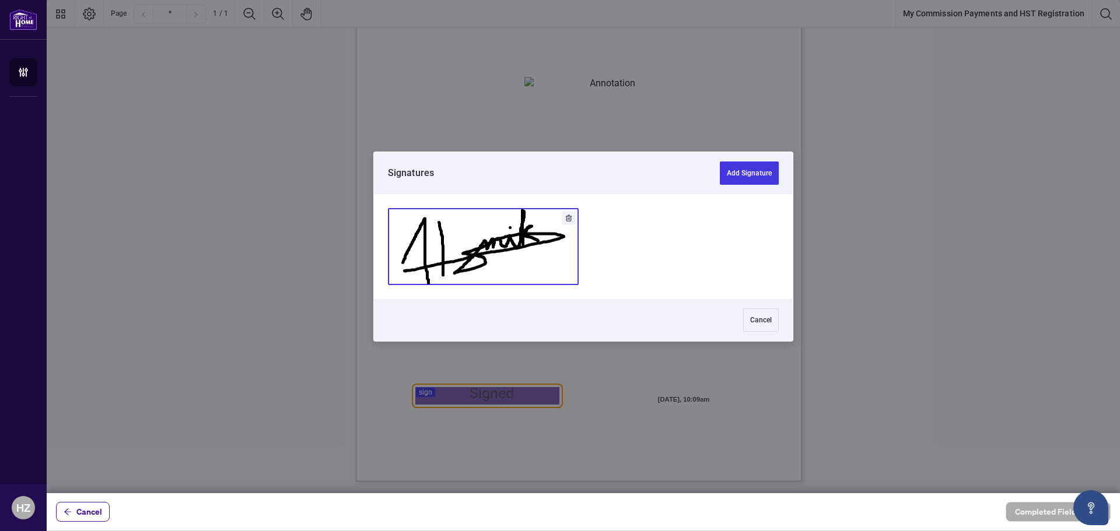
click at [473, 267] on button "Add Signature" at bounding box center [483, 247] width 190 height 76
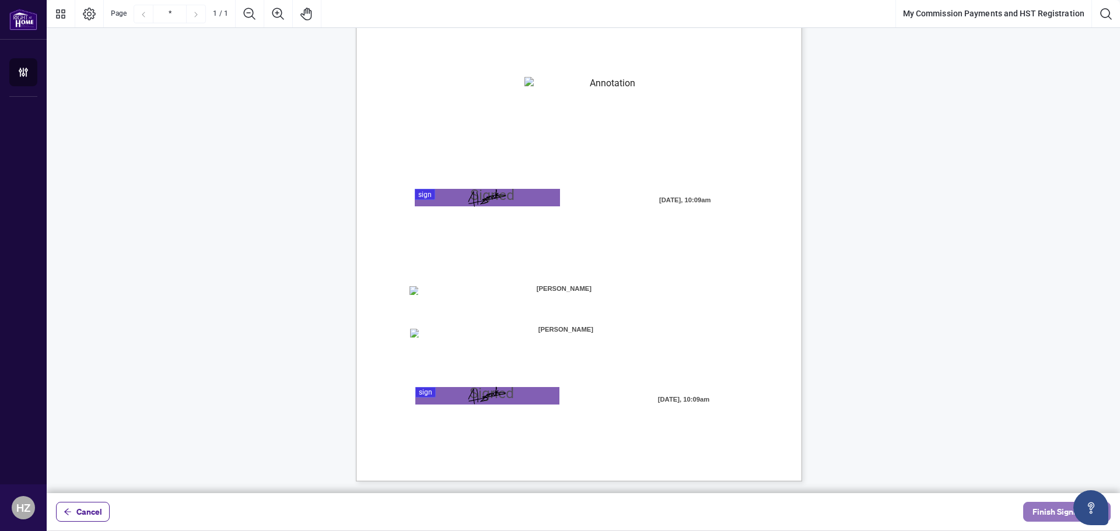
click at [1047, 513] on span "Finish Signing" at bounding box center [1058, 512] width 52 height 19
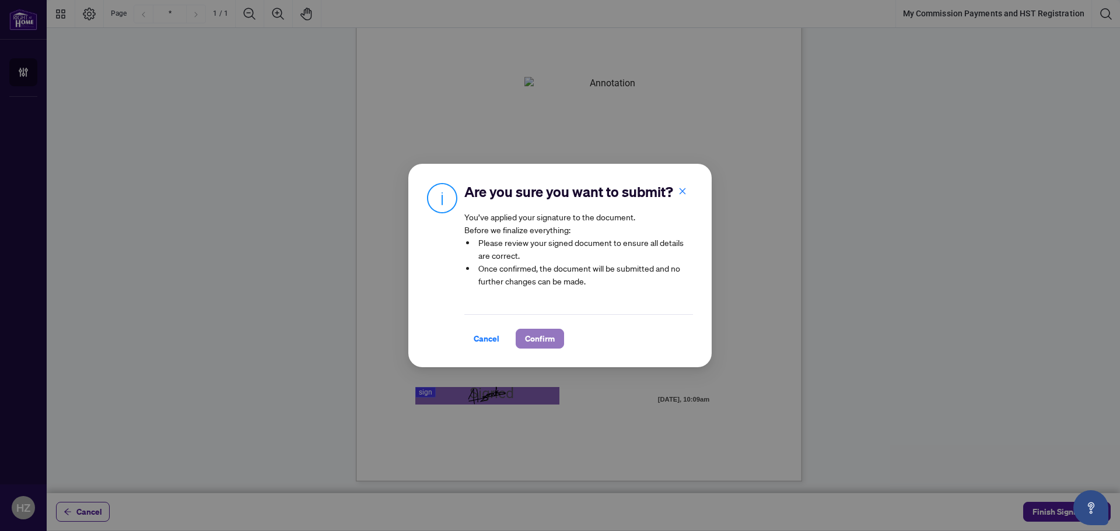
click at [542, 341] on span "Confirm" at bounding box center [540, 339] width 30 height 19
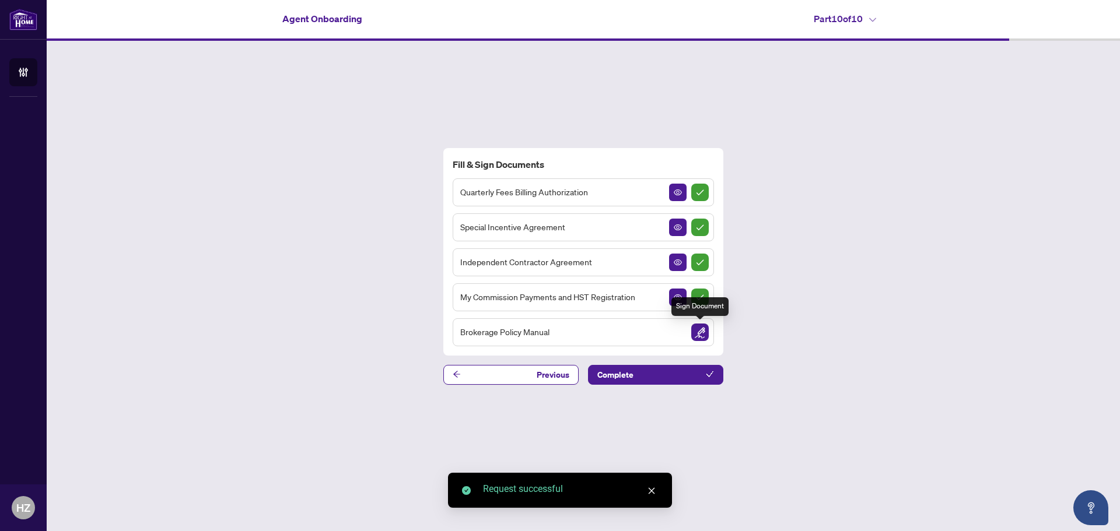
click at [702, 328] on img "Sign Document" at bounding box center [699, 332] width 17 height 17
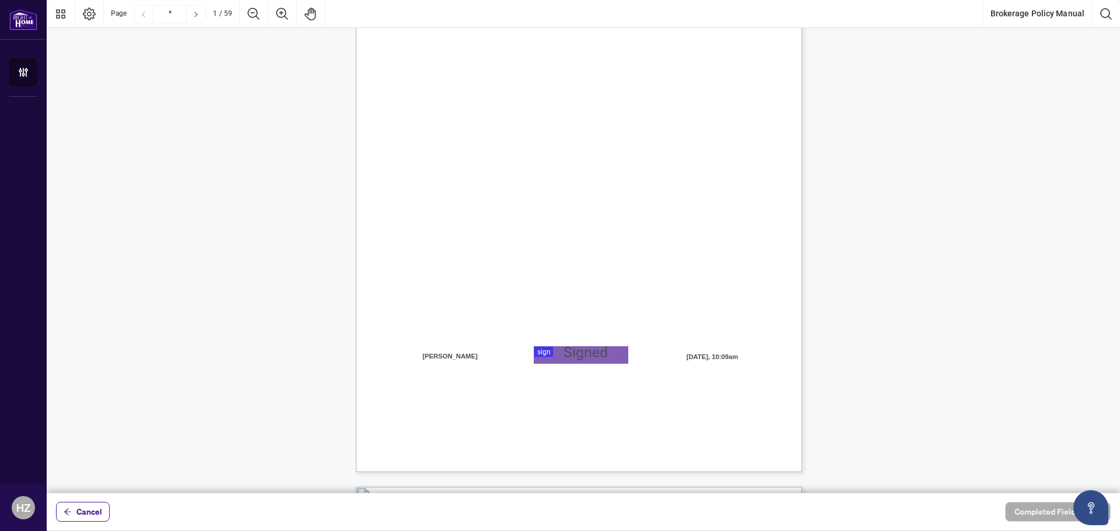
scroll to position [175, 0]
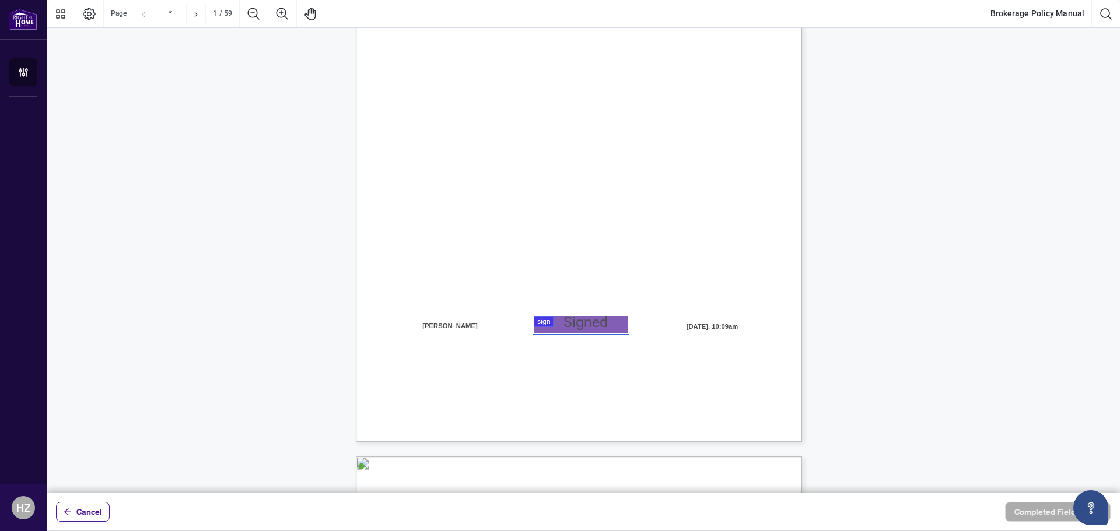
click at [570, 321] on div at bounding box center [583, 246] width 1073 height 493
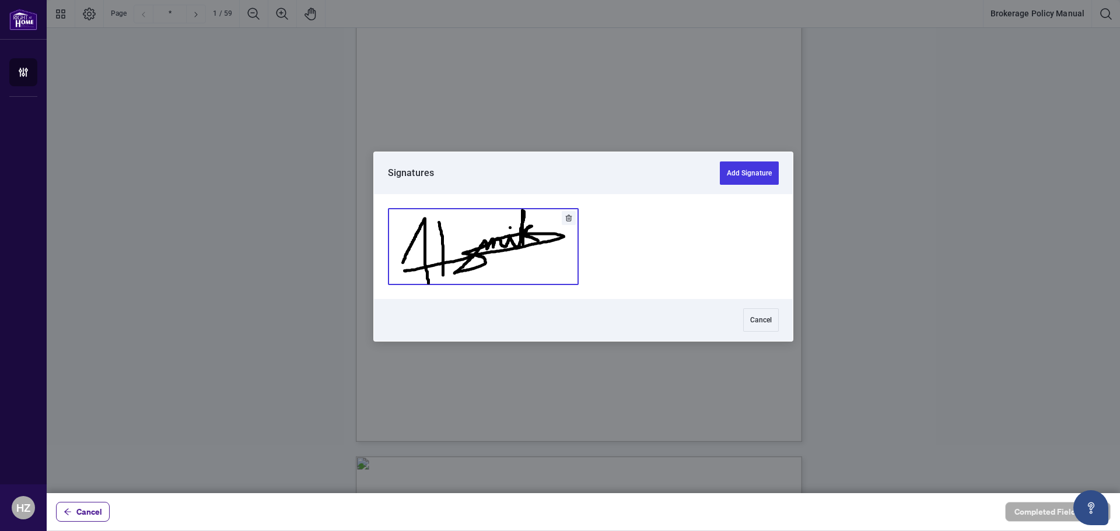
click at [509, 238] on button "Add Signature" at bounding box center [483, 247] width 190 height 76
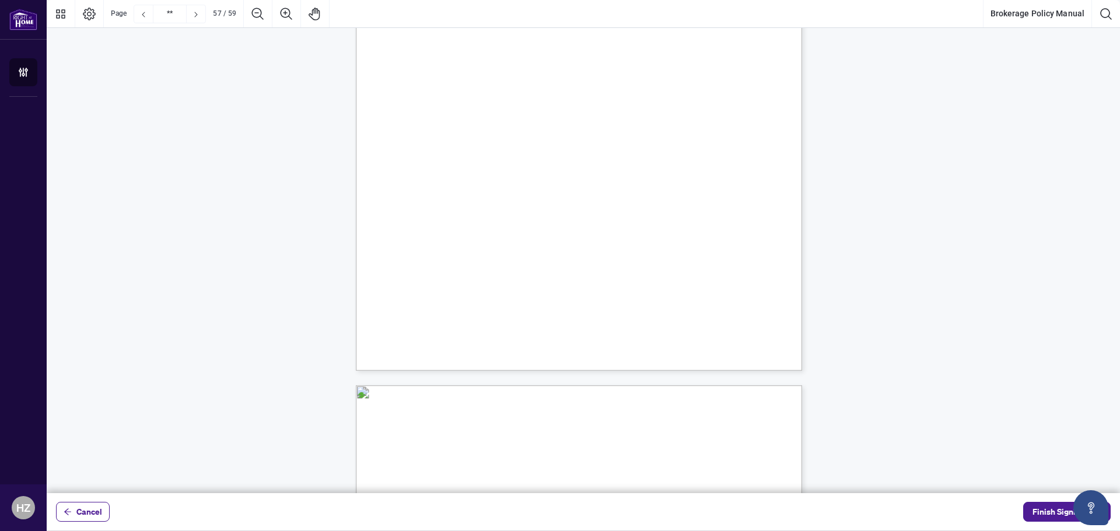
scroll to position [33174, 0]
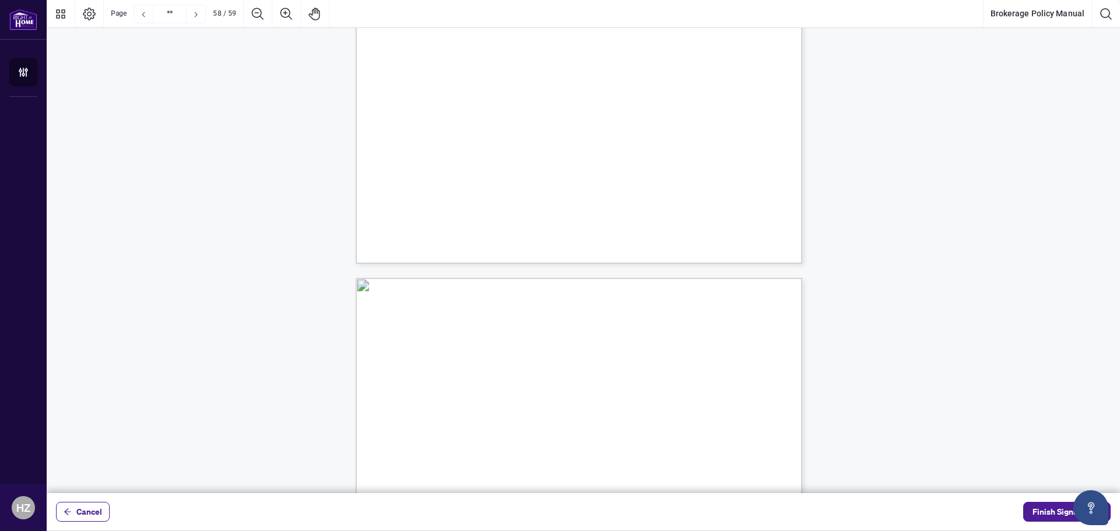
type input "**"
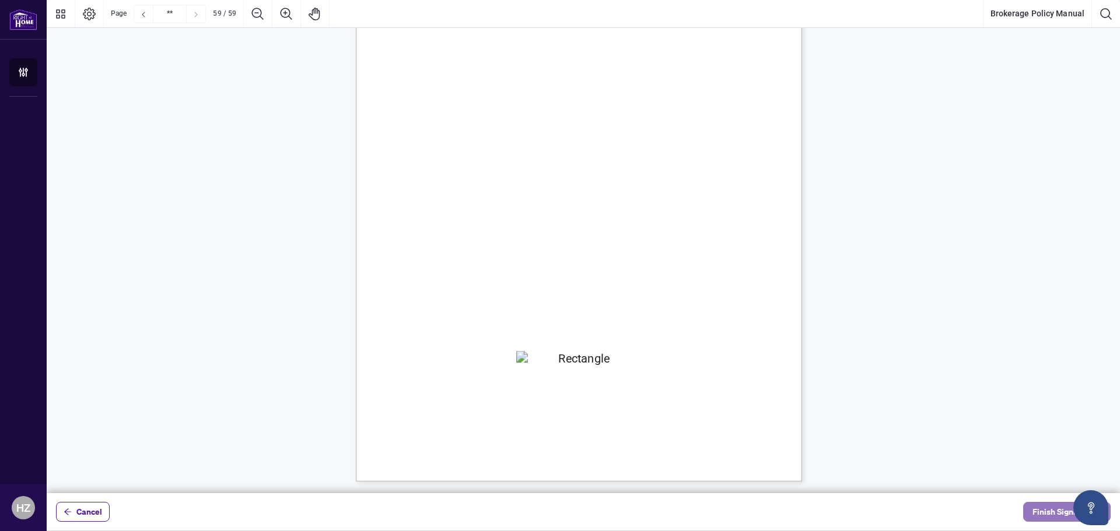
click at [1042, 509] on span "Finish Signing" at bounding box center [1058, 512] width 52 height 19
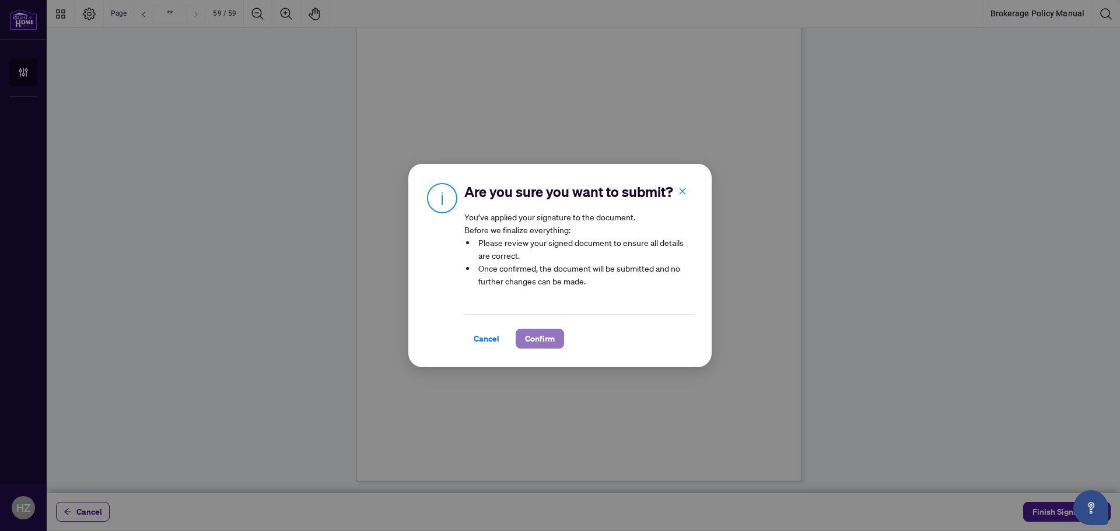
click at [521, 343] on button "Confirm" at bounding box center [540, 339] width 48 height 20
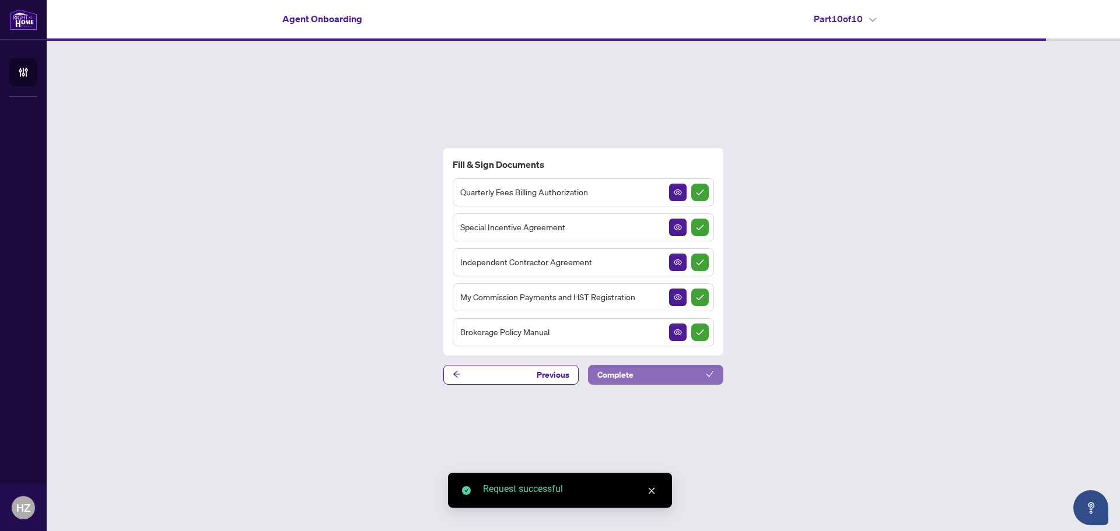
click at [643, 379] on button "Complete" at bounding box center [655, 375] width 135 height 20
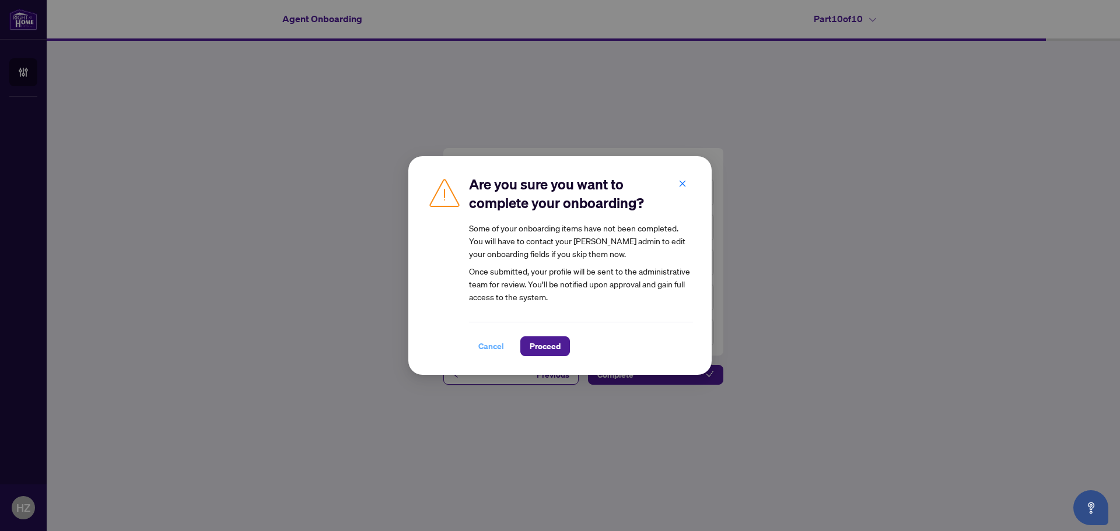
click at [489, 347] on span "Cancel" at bounding box center [491, 346] width 26 height 19
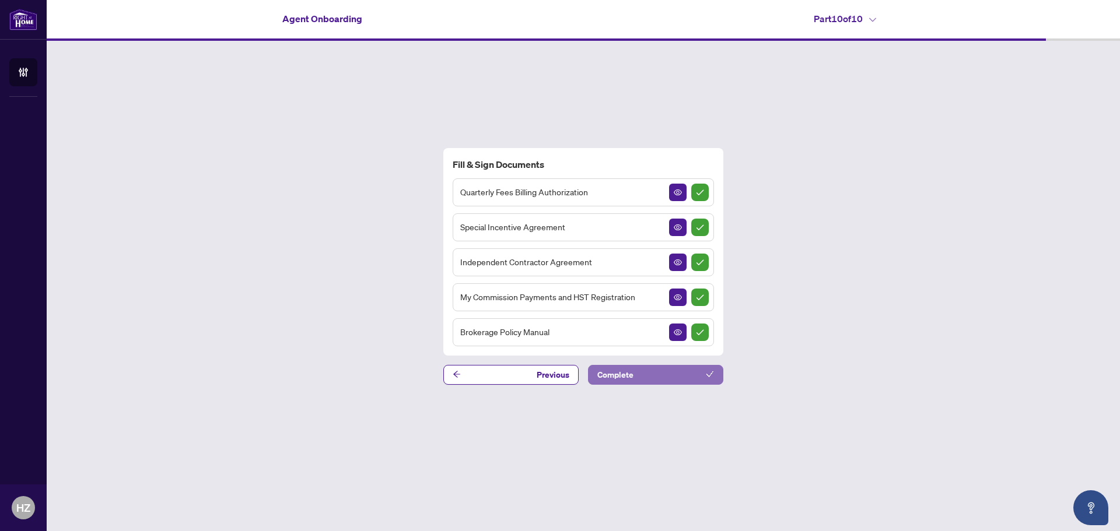
click at [623, 374] on span "Complete" at bounding box center [615, 375] width 36 height 19
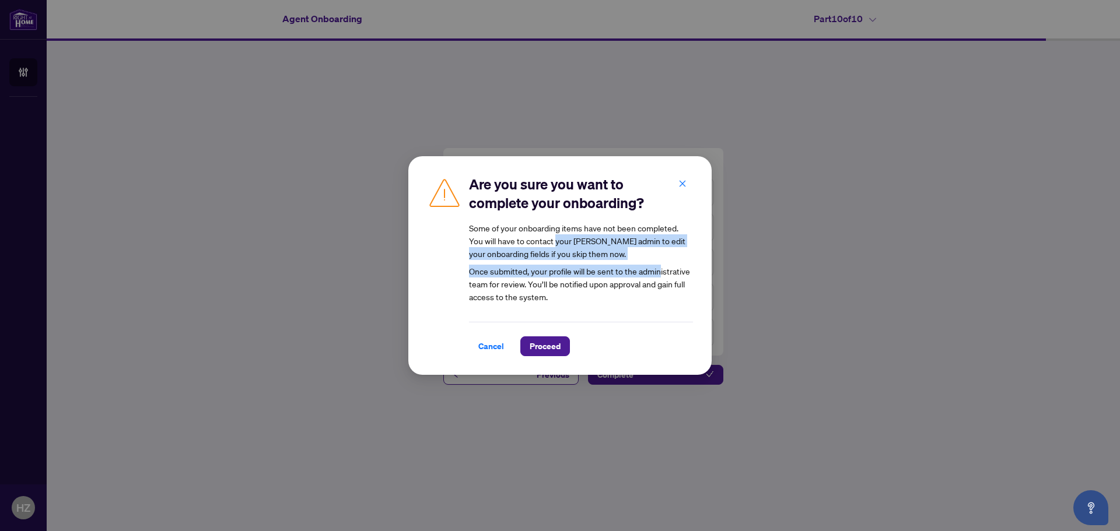
drag, startPoint x: 556, startPoint y: 238, endPoint x: 660, endPoint y: 265, distance: 107.4
click at [660, 265] on article "Some of your onboarding items have not been completed. You will have to contact…" at bounding box center [581, 263] width 224 height 82
click at [556, 261] on article "Some of your onboarding items have not been completed. You will have to contact…" at bounding box center [581, 263] width 224 height 82
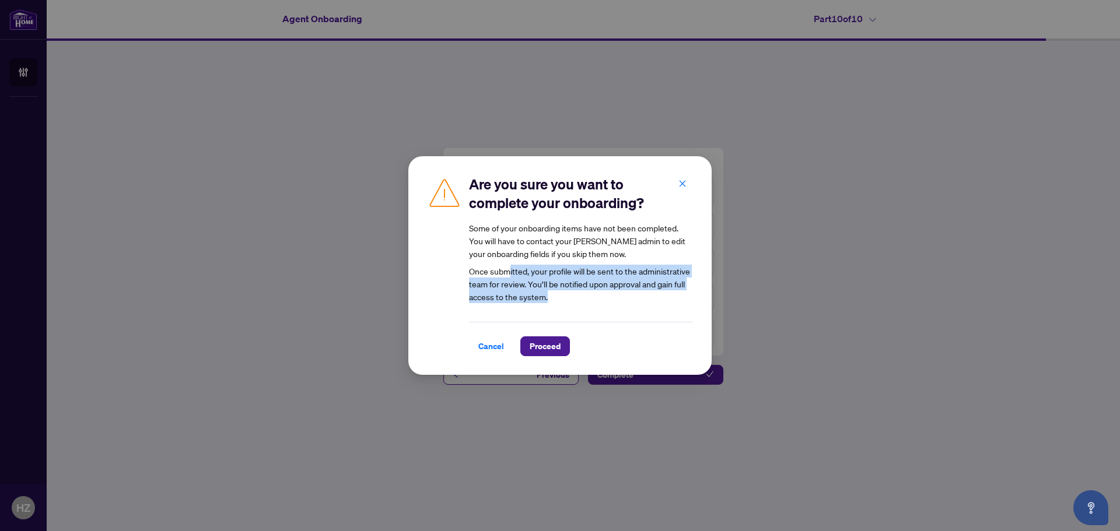
drag, startPoint x: 507, startPoint y: 271, endPoint x: 687, endPoint y: 296, distance: 181.5
click at [687, 296] on article "Some of your onboarding items have not been completed. You will have to contact…" at bounding box center [581, 263] width 224 height 82
click at [603, 297] on article "Some of your onboarding items have not been completed. You will have to contact…" at bounding box center [581, 263] width 224 height 82
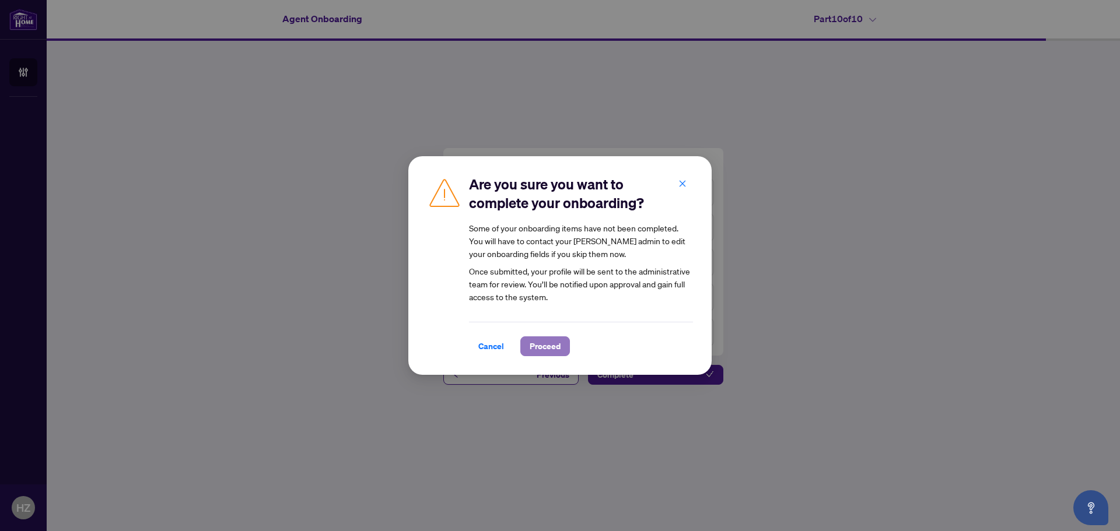
click at [549, 344] on span "Proceed" at bounding box center [545, 346] width 31 height 19
